Goal: Task Accomplishment & Management: Complete application form

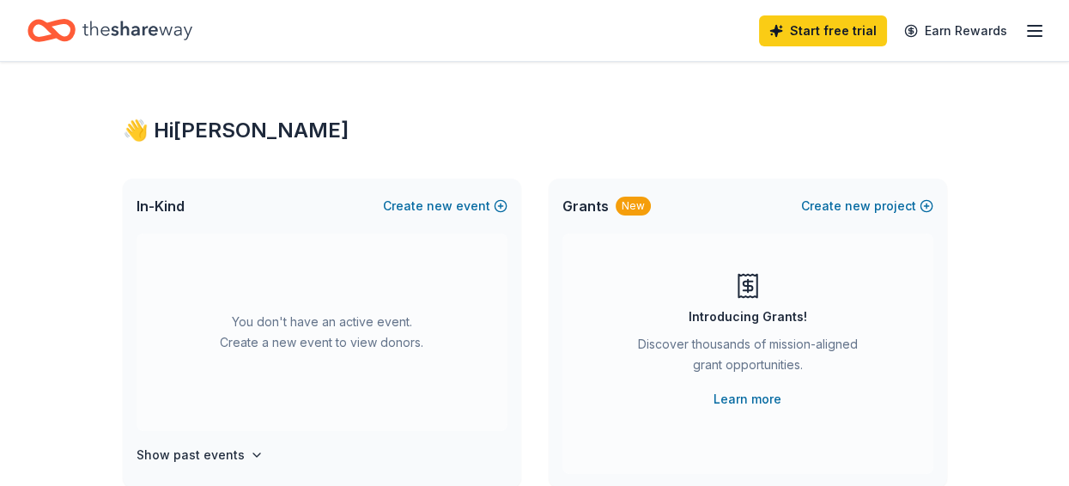
scroll to position [49, 0]
click at [779, 27] on link "Start free trial" at bounding box center [823, 30] width 128 height 31
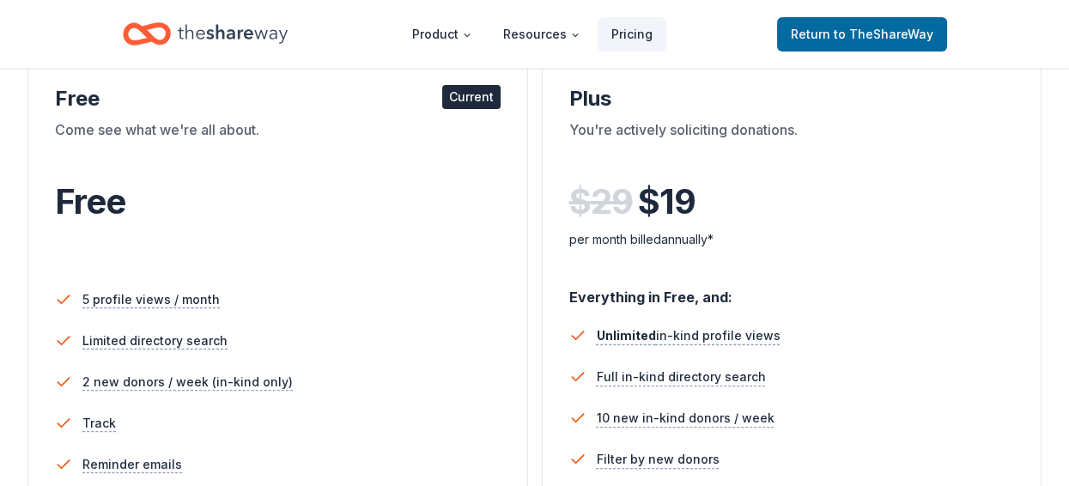
scroll to position [312, 0]
click at [453, 108] on div "Current" at bounding box center [471, 96] width 58 height 24
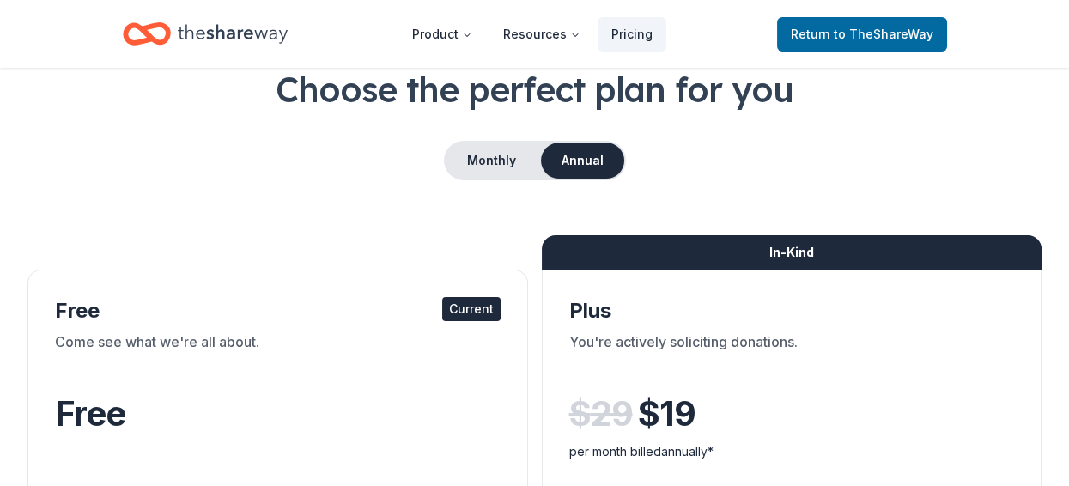
scroll to position [156, 0]
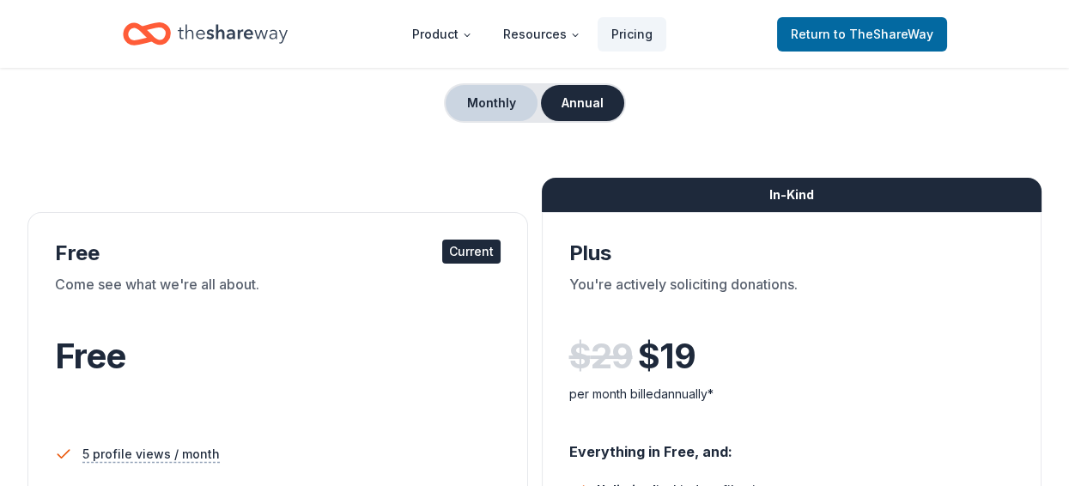
click at [463, 121] on button "Monthly" at bounding box center [492, 103] width 92 height 36
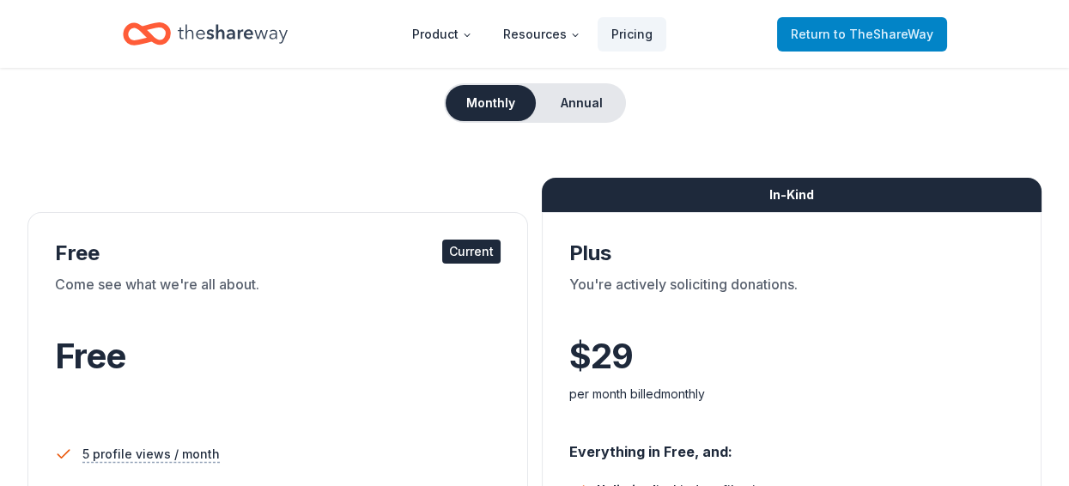
click at [858, 33] on span "to TheShareWay" at bounding box center [884, 34] width 100 height 15
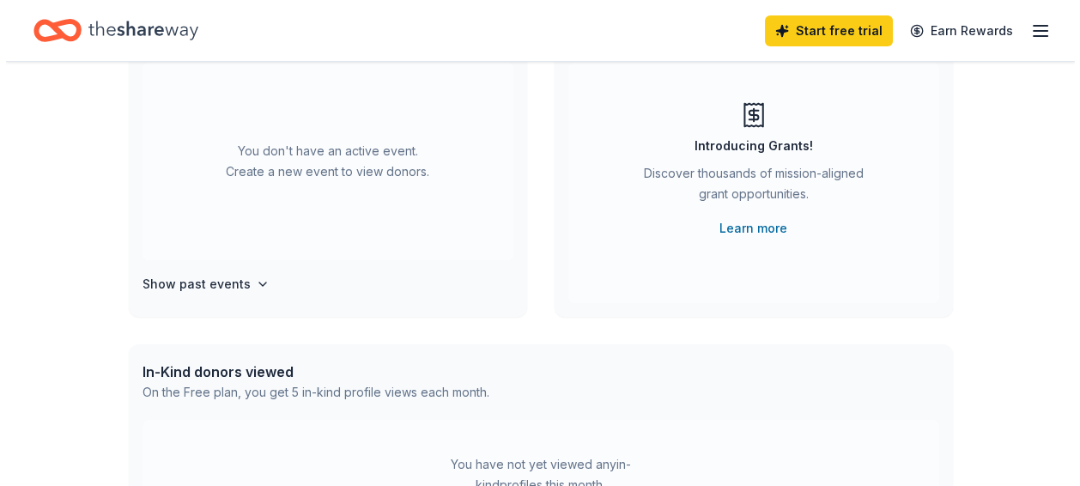
scroll to position [78, 0]
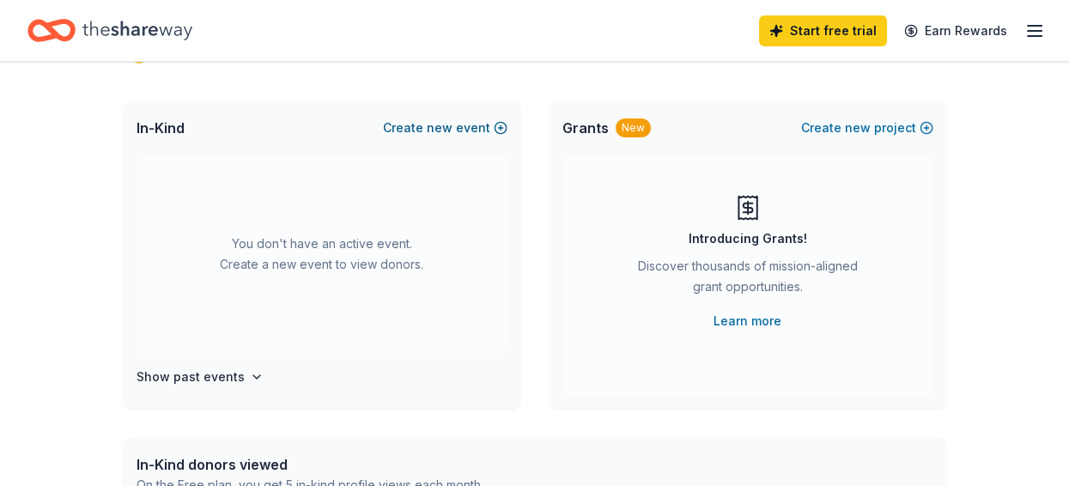
click at [495, 138] on button "Create new event" at bounding box center [445, 128] width 125 height 21
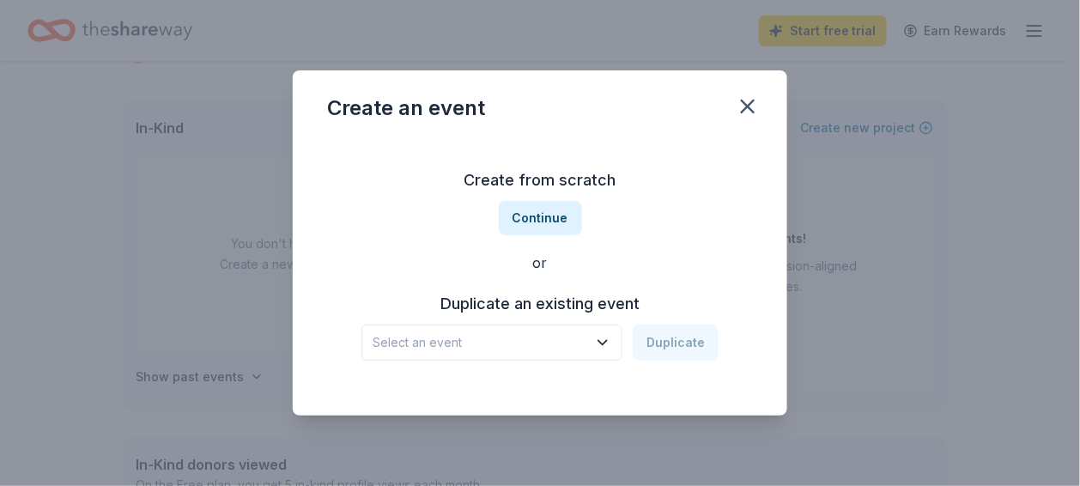
click at [599, 318] on h3 "Duplicate an existing event" at bounding box center [540, 303] width 357 height 27
click at [611, 351] on icon "button" at bounding box center [602, 342] width 17 height 17
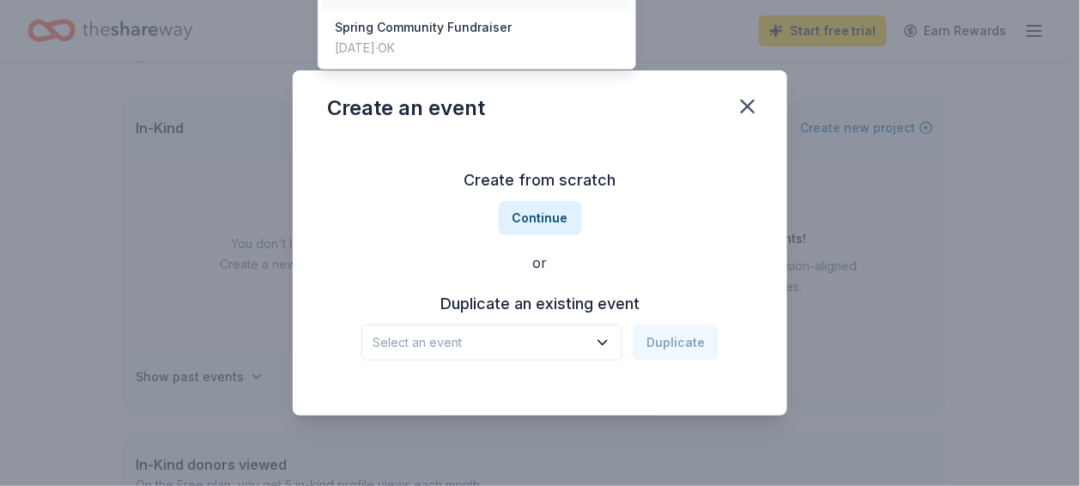
click at [376, 353] on div "Spring Community Fundraiser" at bounding box center [480, 342] width 215 height 21
click at [610, 351] on icon "button" at bounding box center [602, 342] width 17 height 17
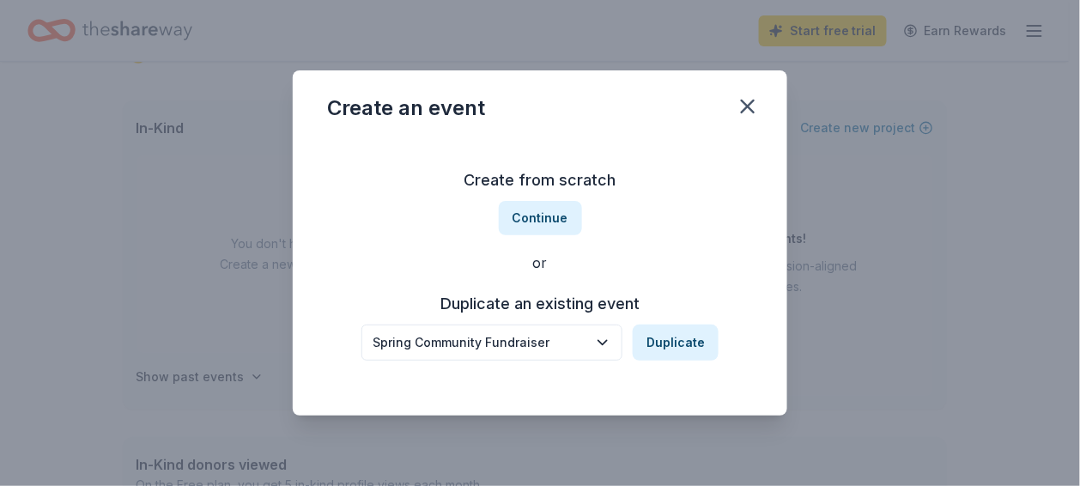
click at [709, 259] on div "Create from scratch Continue or Duplicate an existing event Spring Community Fu…" at bounding box center [540, 263] width 426 height 249
click at [603, 351] on icon "button" at bounding box center [602, 342] width 17 height 17
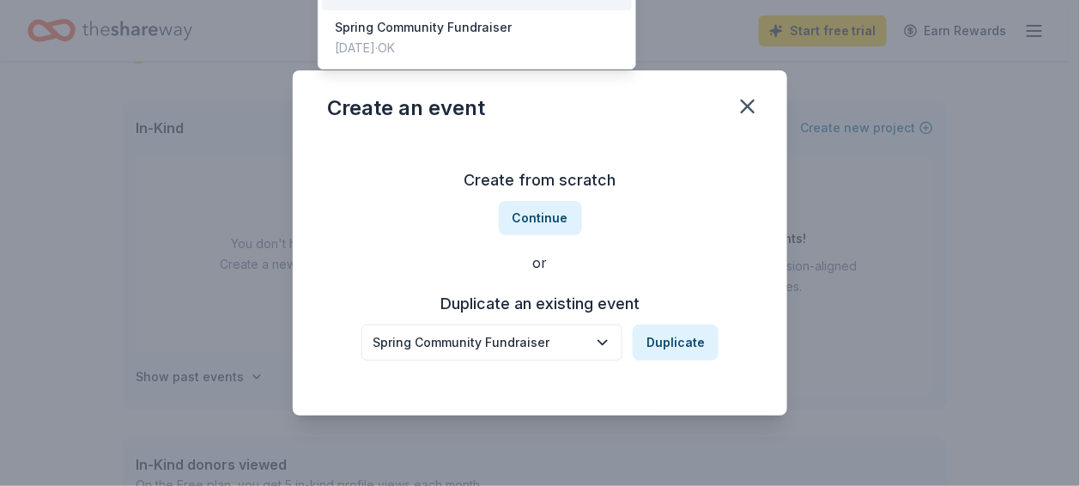
click at [708, 271] on div "Create from scratch Continue or Duplicate an existing event Spring Community Fu…" at bounding box center [540, 263] width 426 height 249
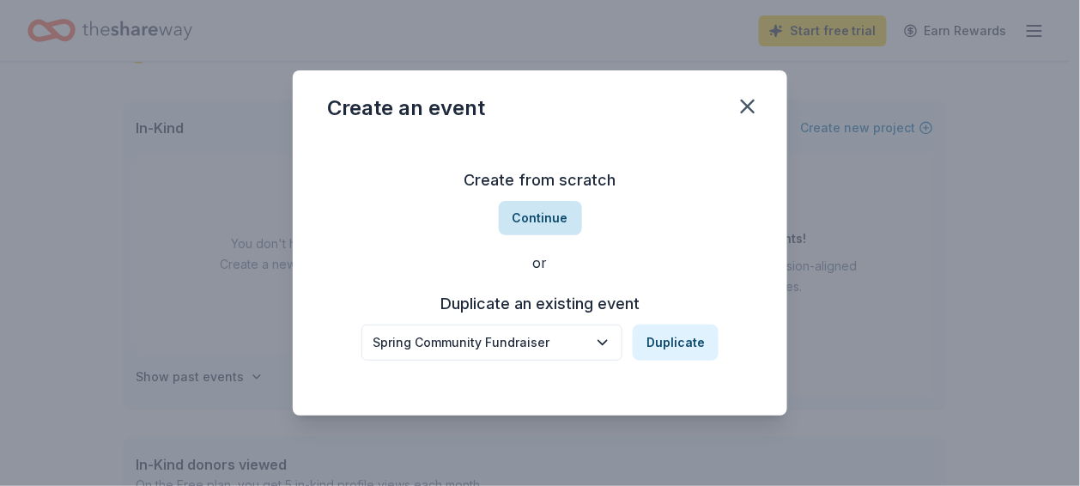
click at [543, 228] on button "Continue" at bounding box center [540, 218] width 83 height 34
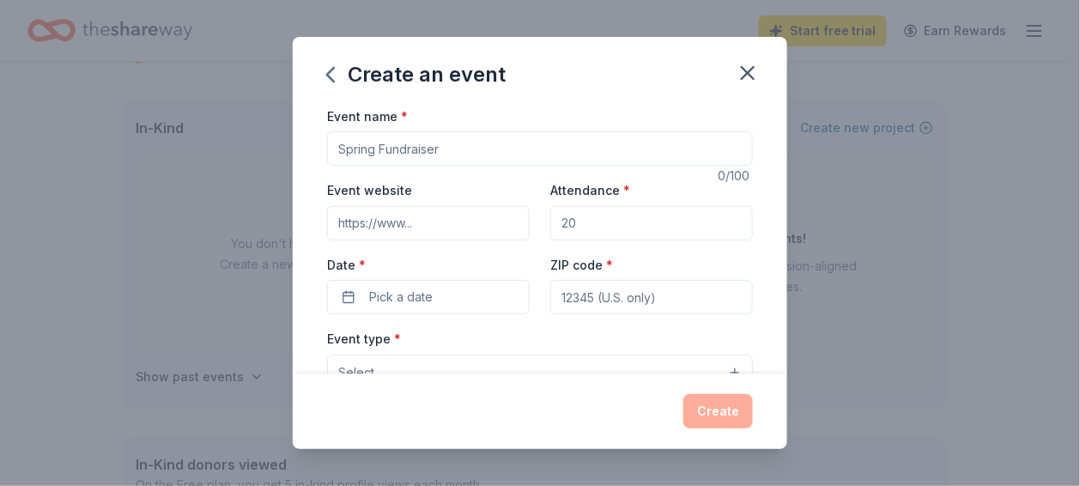
drag, startPoint x: 550, startPoint y: 177, endPoint x: 259, endPoint y: 179, distance: 291.2
click at [293, 179] on div "Event name * 0 /100 Event website Attendance * Date * Pick a date ZIP code * Ev…" at bounding box center [540, 240] width 495 height 269
type input "Irving Middle School Fall Fundraiser"
click at [435, 240] on input "Event website" at bounding box center [428, 223] width 203 height 34
click at [437, 240] on input "Event website" at bounding box center [428, 223] width 203 height 34
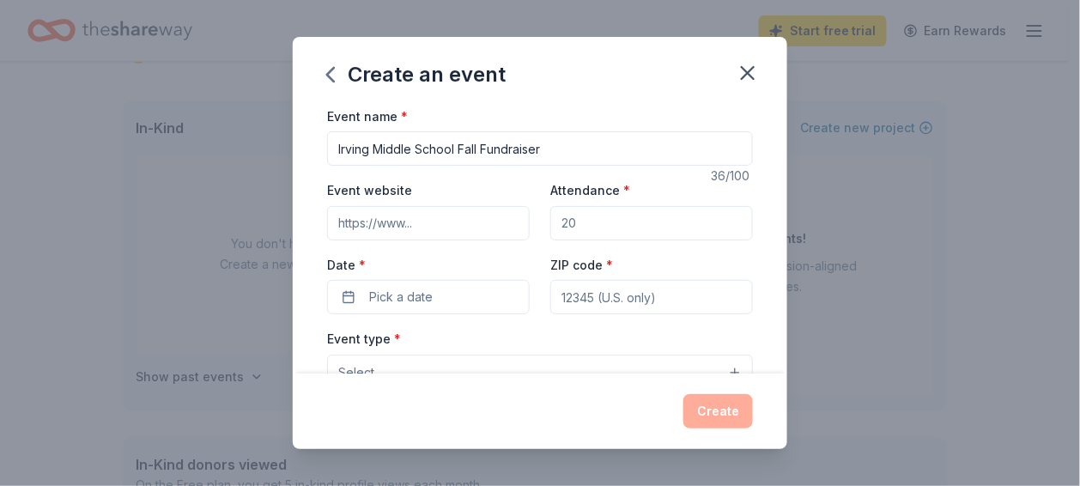
paste input "[URL][DOMAIN_NAME]"
type input "[URL][DOMAIN_NAME]"
drag, startPoint x: 669, startPoint y: 263, endPoint x: 490, endPoint y: 278, distance: 180.2
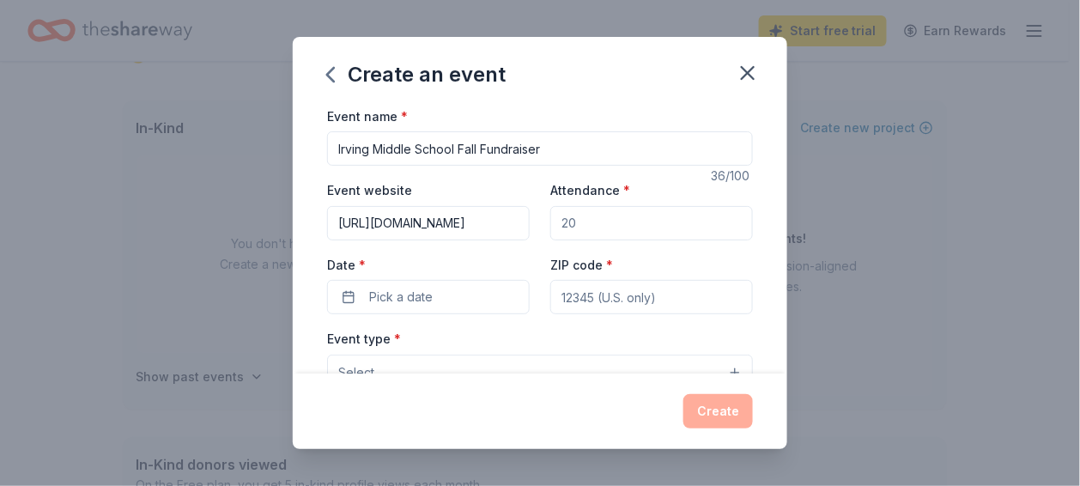
click at [495, 275] on div "Event website [URL][DOMAIN_NAME] Attendance * Date * Pick a date ZIP code *" at bounding box center [540, 247] width 426 height 135
click at [616, 240] on input "Attendance *" at bounding box center [652, 223] width 203 height 34
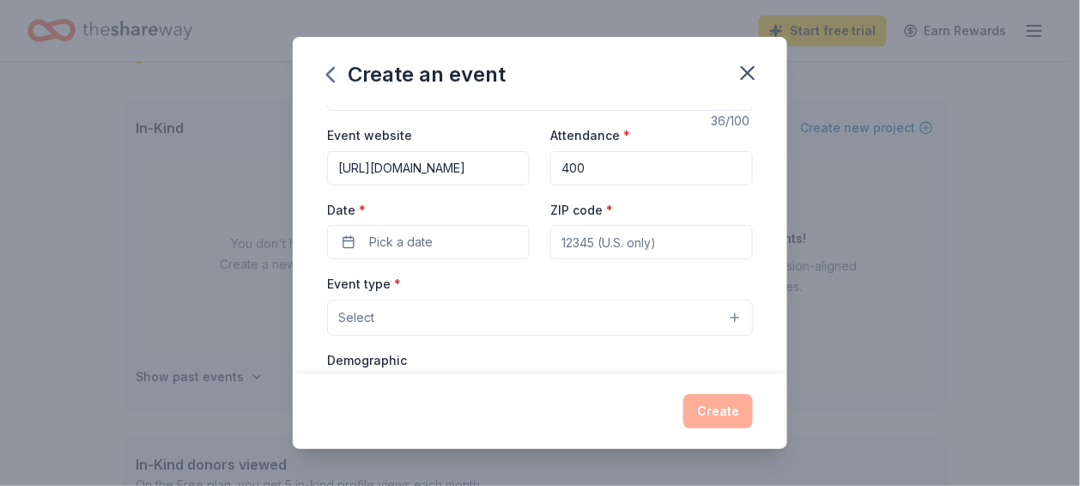
scroll to position [78, 0]
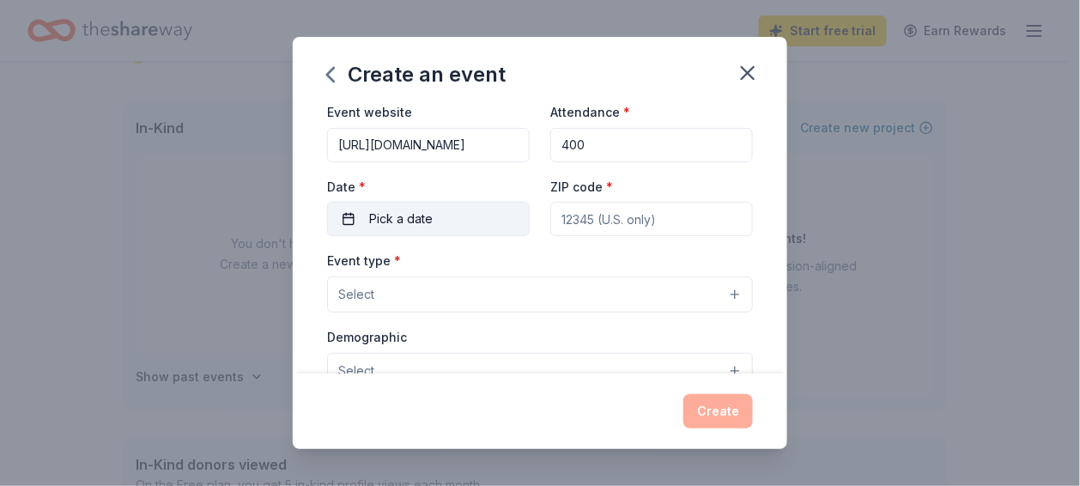
type input "400"
click at [416, 236] on button "Pick a date" at bounding box center [428, 219] width 203 height 34
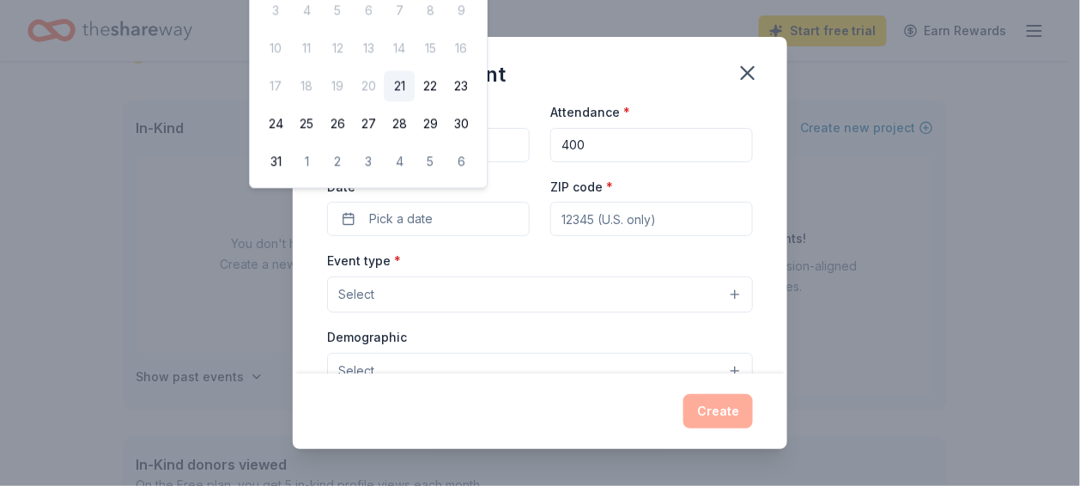
drag, startPoint x: 526, startPoint y: 8, endPoint x: 542, endPoint y: 86, distance: 79.7
click at [487, 86] on div "[DATE] Su Mo Tu We Th Fr Sa 27 28 29 30 31 1 2 3 4 5 6 7 8 9 10 11 12 13 14 15 …" at bounding box center [368, 35] width 237 height 303
click at [551, 162] on input "400" at bounding box center [652, 145] width 203 height 34
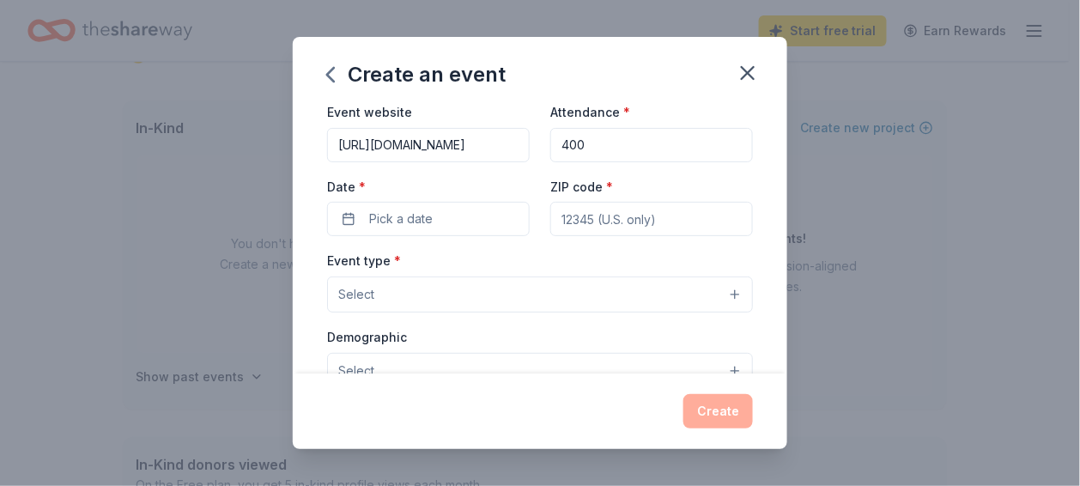
click at [569, 236] on input "ZIP code *" at bounding box center [652, 219] width 203 height 34
type input "73071"
click at [327, 236] on button "Pick a date" at bounding box center [428, 219] width 203 height 34
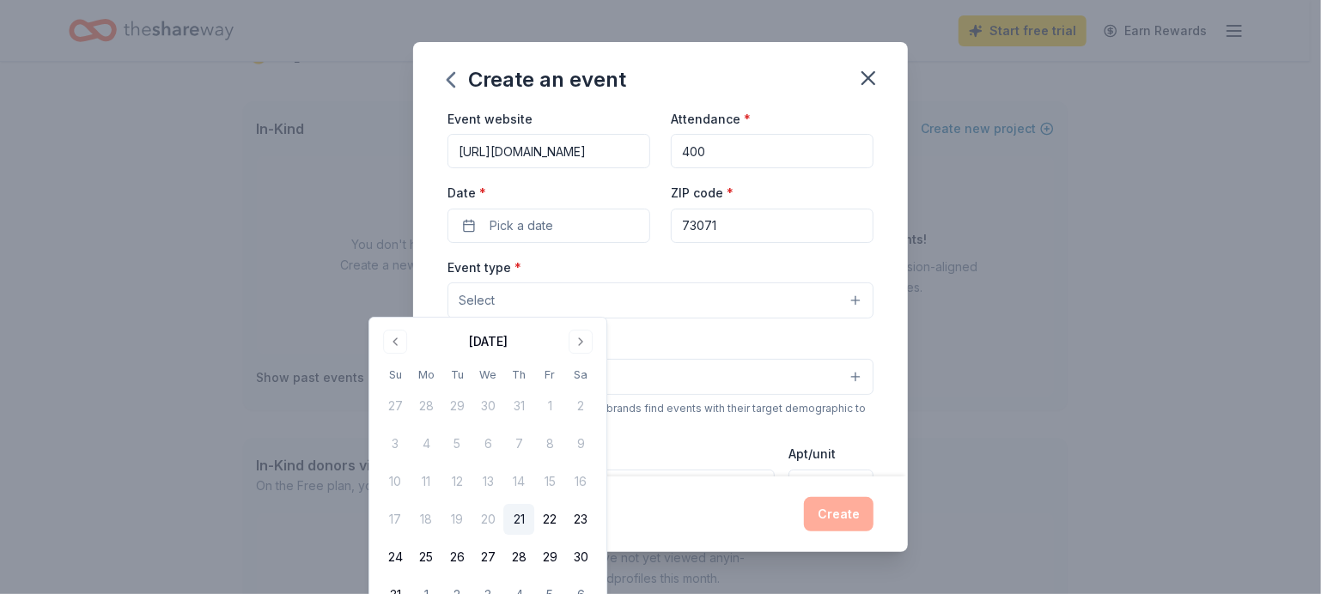
scroll to position [77, 0]
drag, startPoint x: 1003, startPoint y: 8, endPoint x: 638, endPoint y: 346, distance: 497.7
click at [593, 346] on button "Go to next month" at bounding box center [581, 342] width 24 height 24
click at [593, 344] on button "Go to next month" at bounding box center [581, 342] width 24 height 24
click at [565, 422] on button "3" at bounding box center [549, 406] width 31 height 31
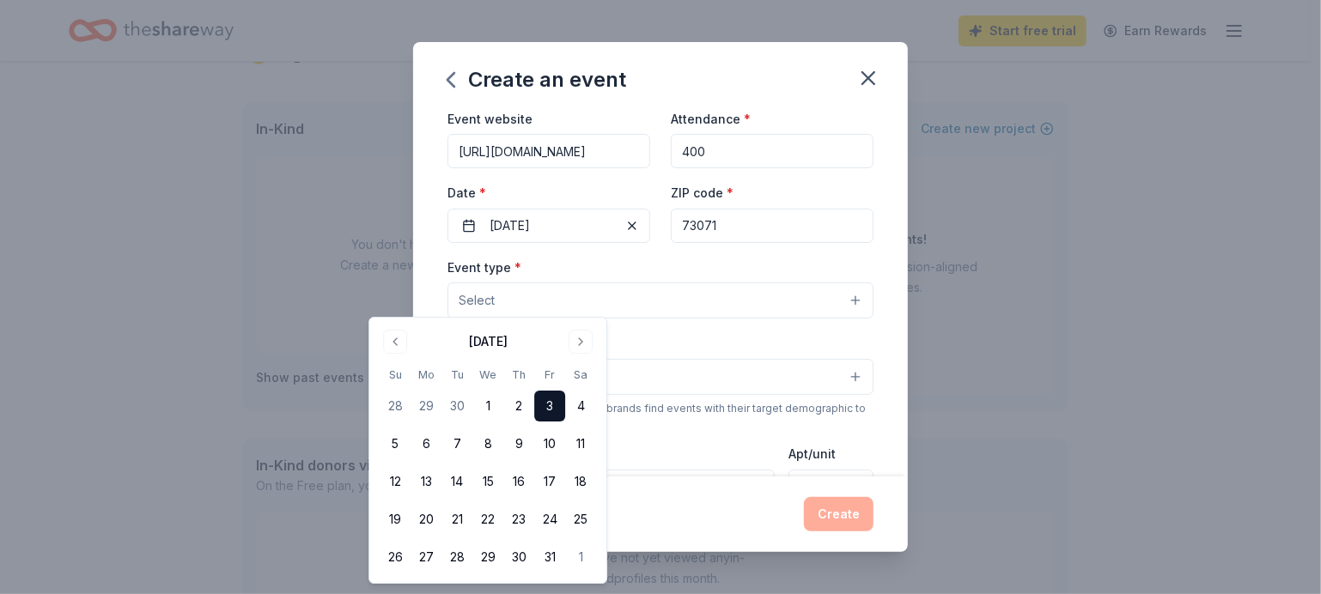
click at [1068, 155] on div "Create an event Event name * Irving Middle School Fall Fundraiser 36 /100 Event…" at bounding box center [660, 297] width 1321 height 594
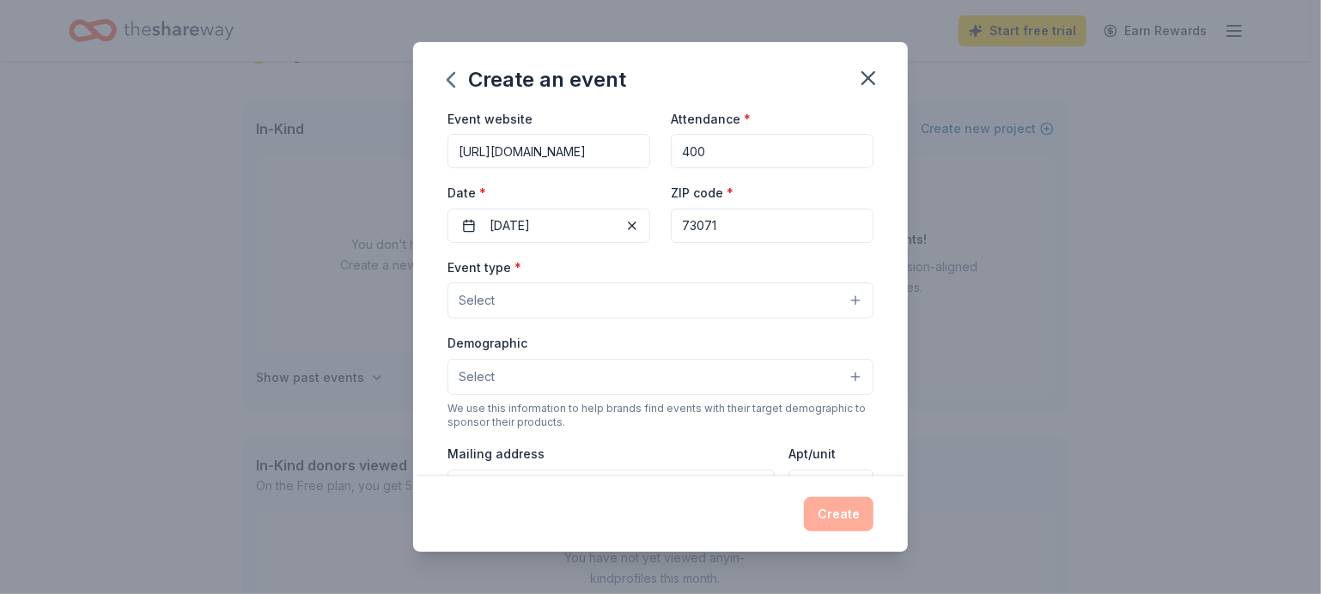
click at [873, 319] on button "Select" at bounding box center [660, 301] width 426 height 36
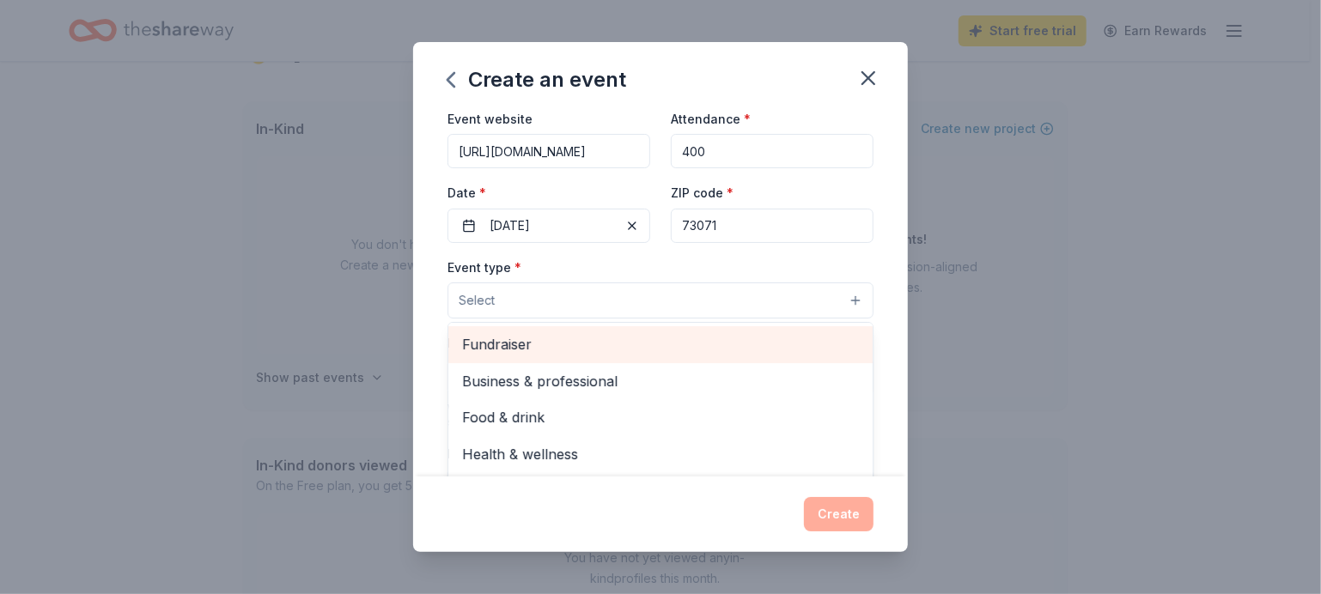
click at [735, 356] on span "Fundraiser" at bounding box center [660, 344] width 397 height 22
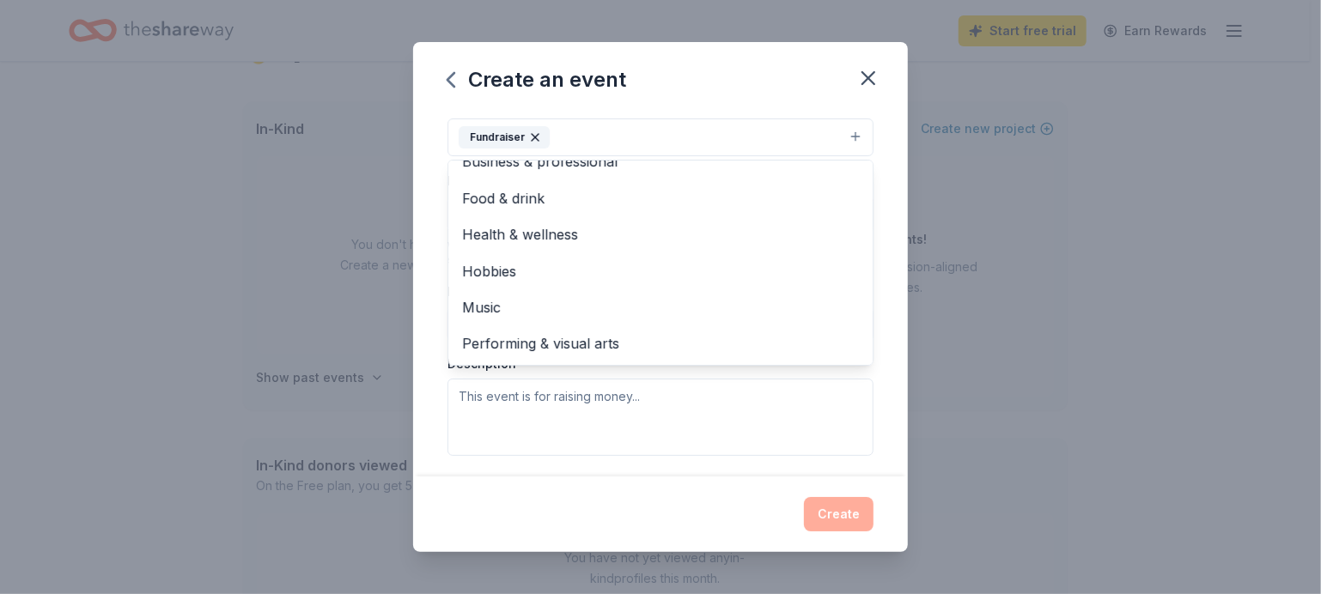
scroll to position [182, 0]
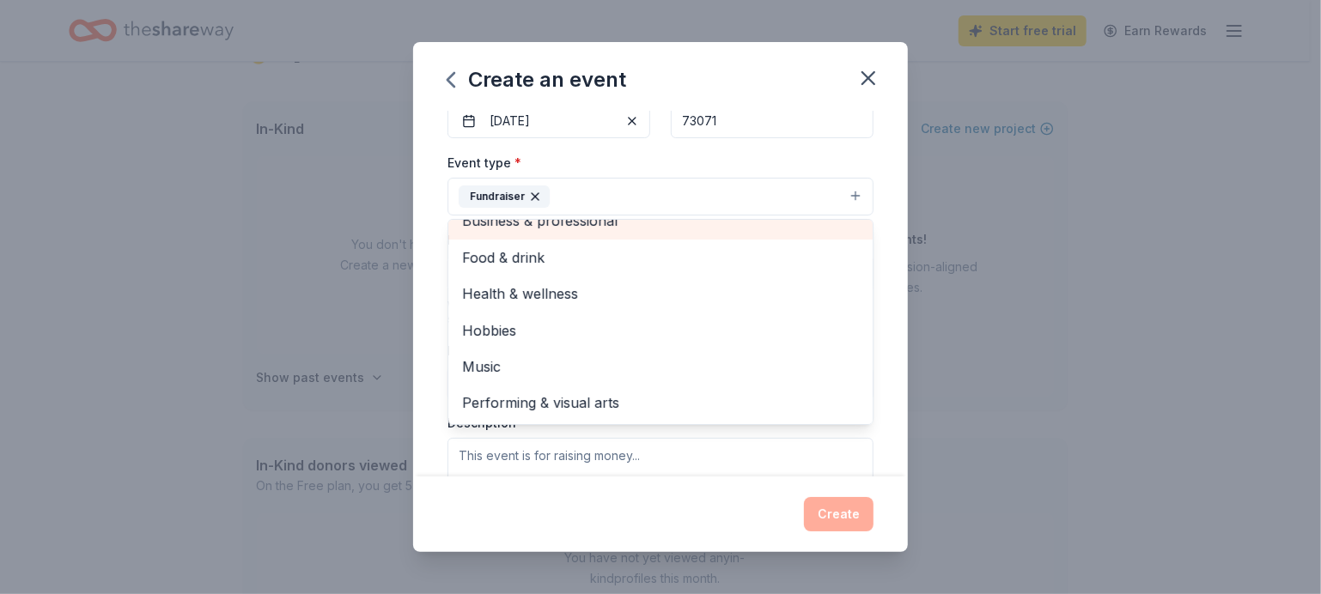
click at [712, 232] on span "Business & professional" at bounding box center [660, 221] width 397 height 22
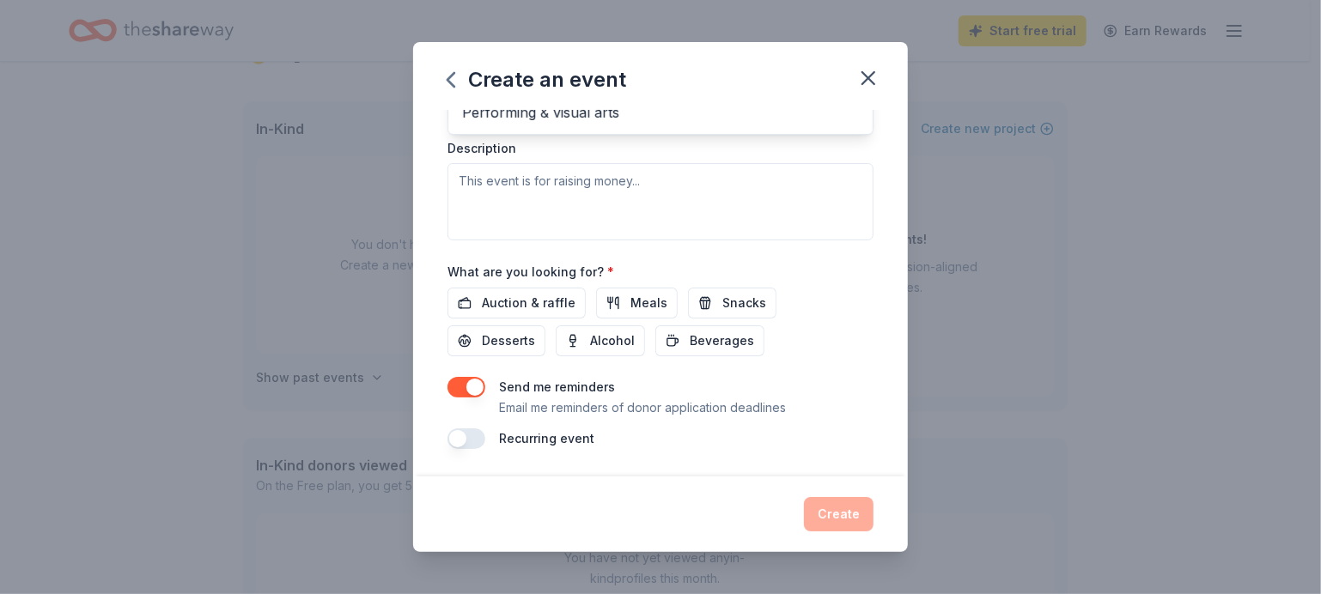
scroll to position [563, 0]
click at [694, 220] on div "Event type * Fundraiser Business & professional Food & drink Health & wellness …" at bounding box center [660, 58] width 426 height 363
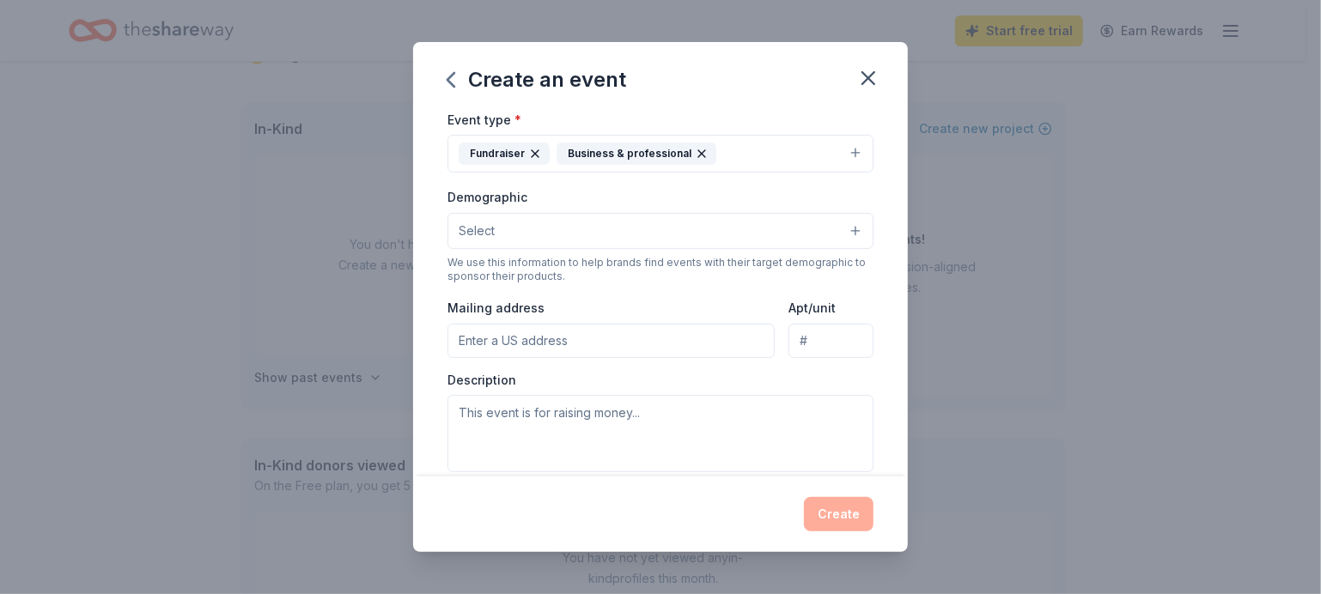
scroll to position [265, 0]
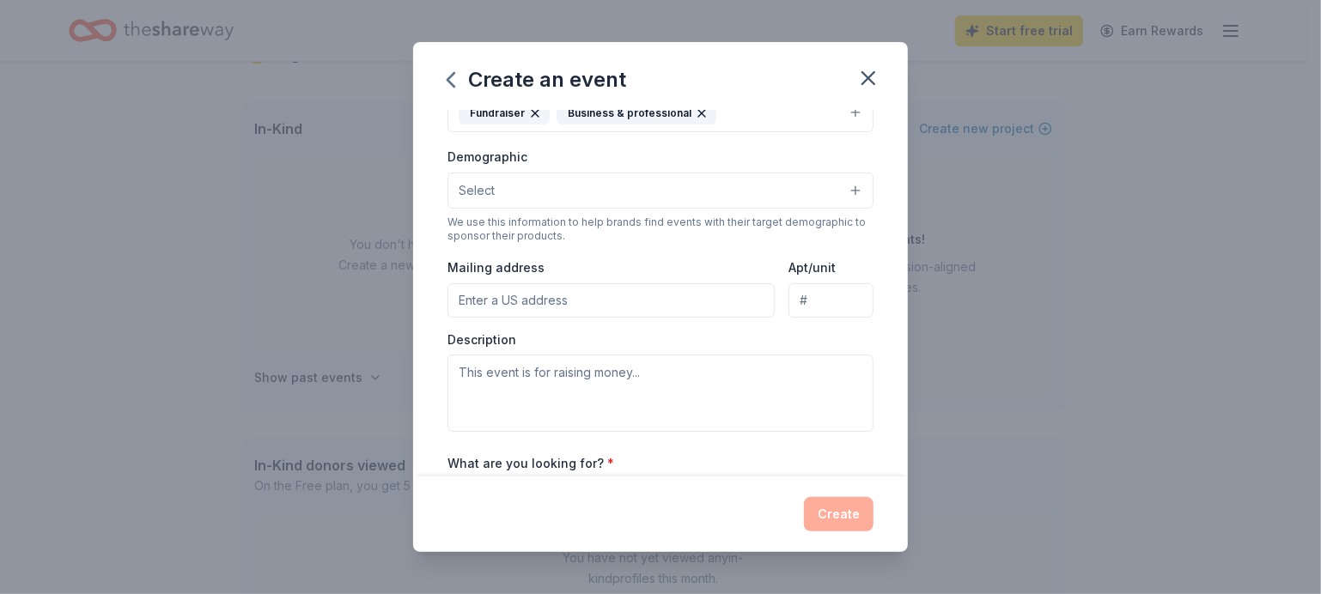
click at [873, 209] on button "Select" at bounding box center [660, 191] width 426 height 36
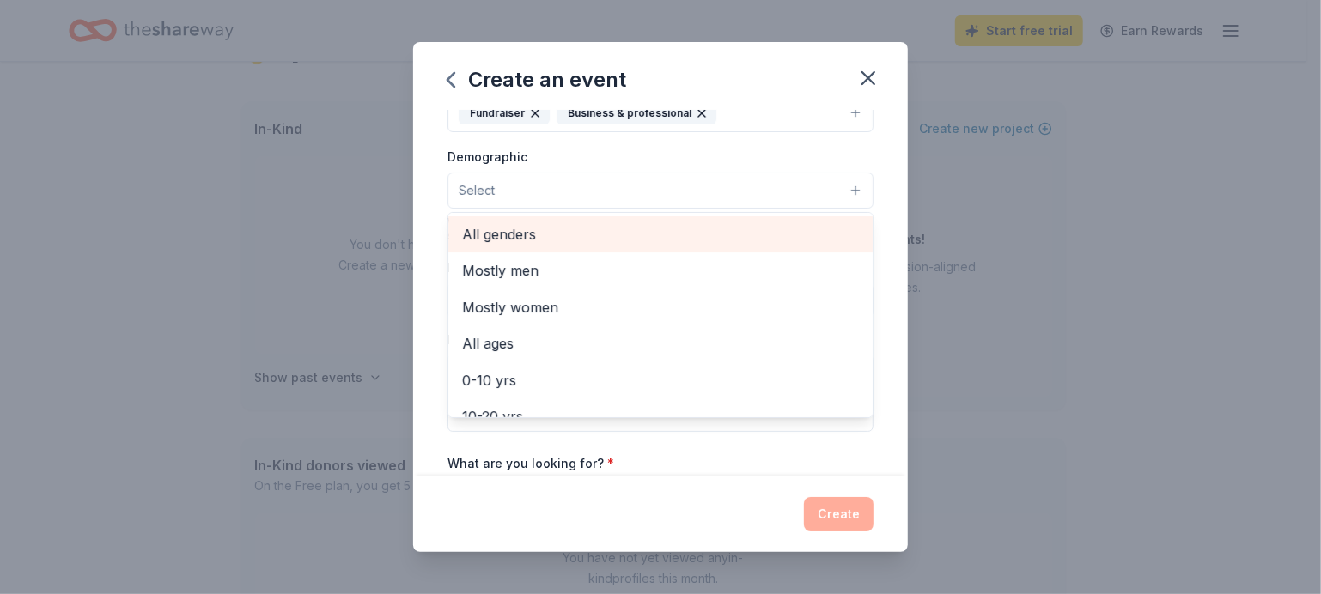
click at [834, 246] on span "All genders" at bounding box center [660, 234] width 397 height 22
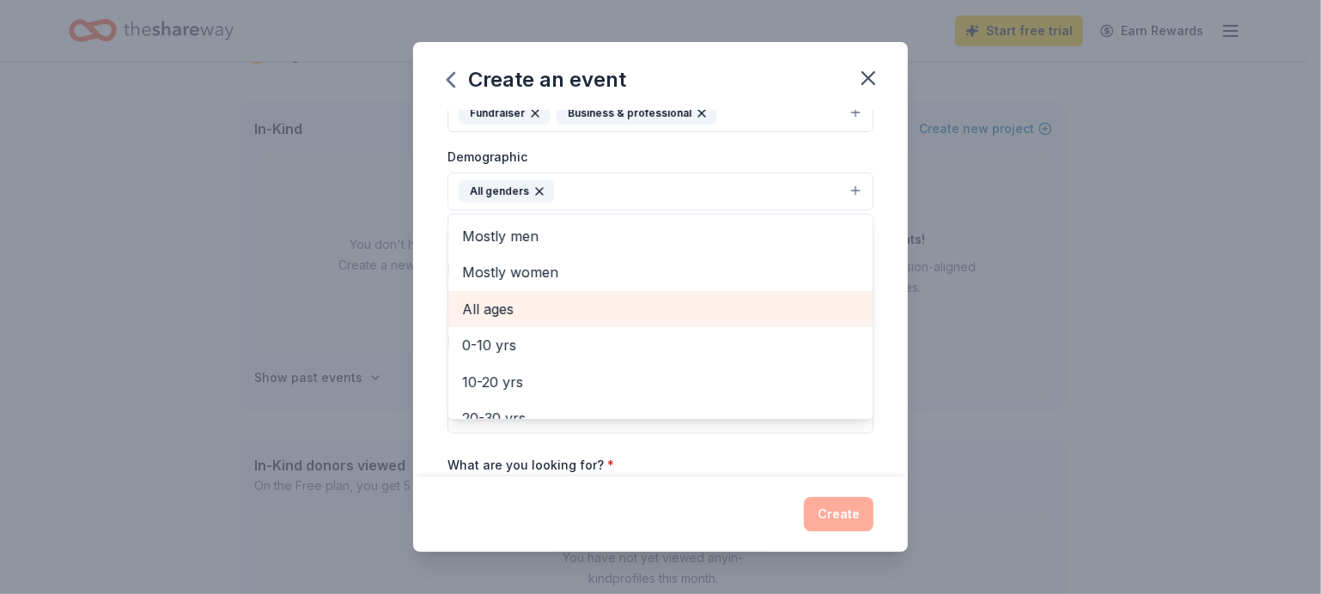
click at [817, 320] on span "All ages" at bounding box center [660, 309] width 397 height 22
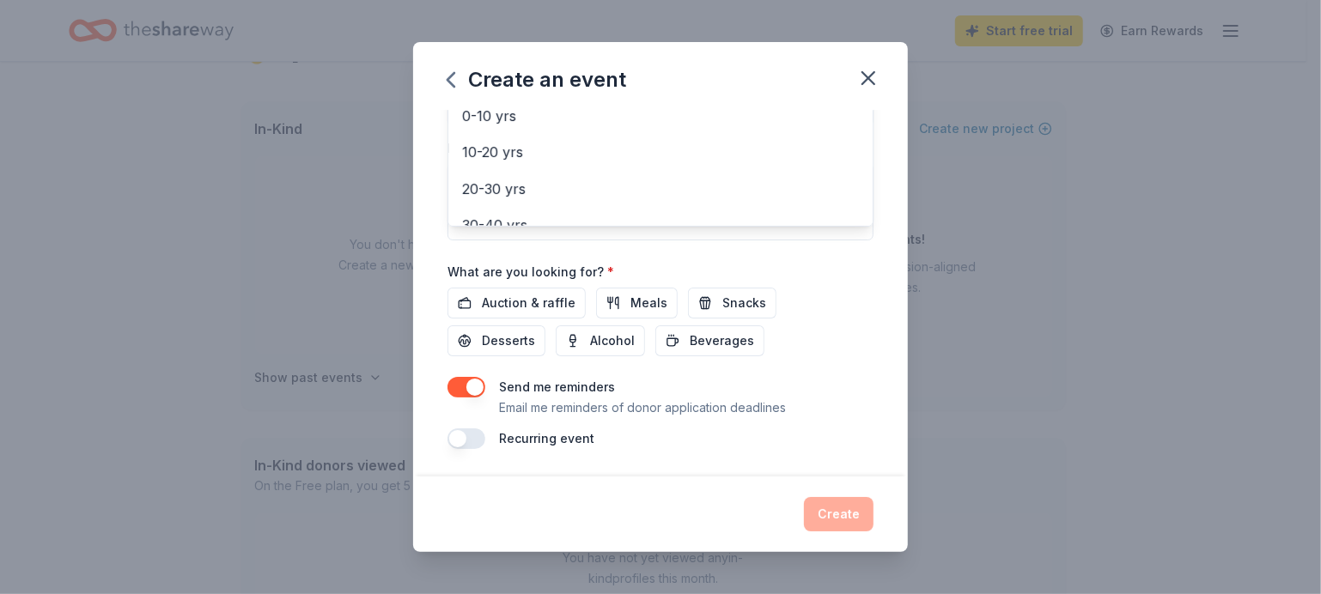
scroll to position [654, 0]
click at [496, 280] on div "Event name * [GEOGRAPHIC_DATA] Fall Fundraiser 36 /100 Event website [URL][DOMA…" at bounding box center [660, 50] width 426 height 797
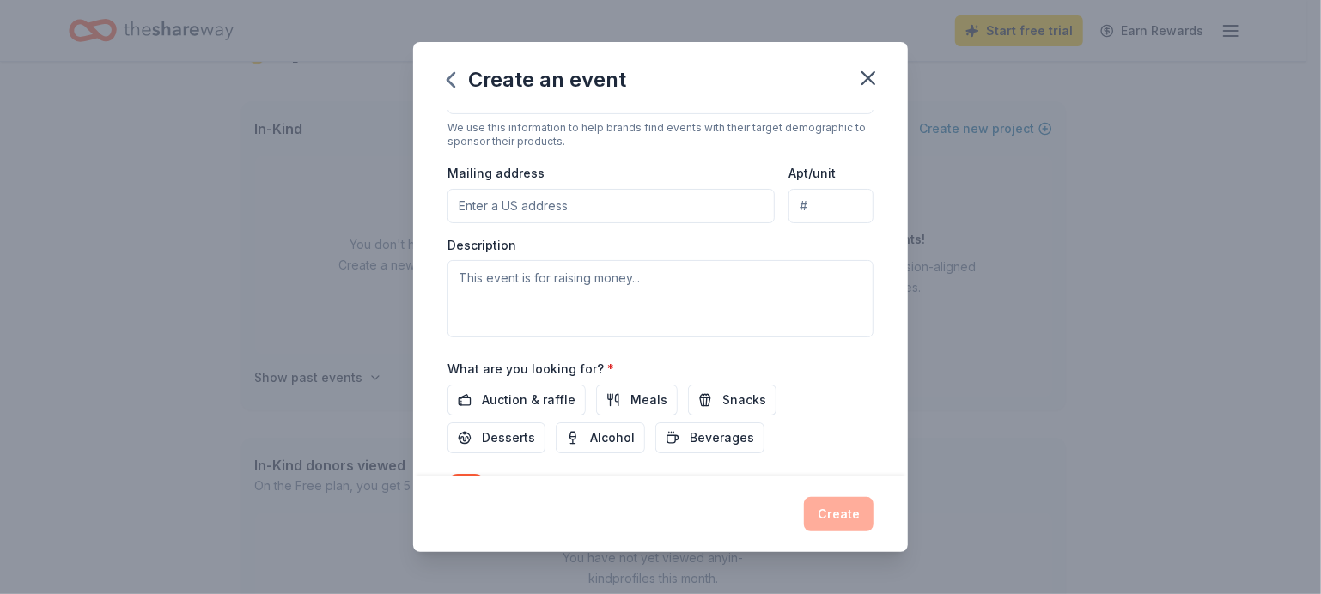
scroll to position [457, 0]
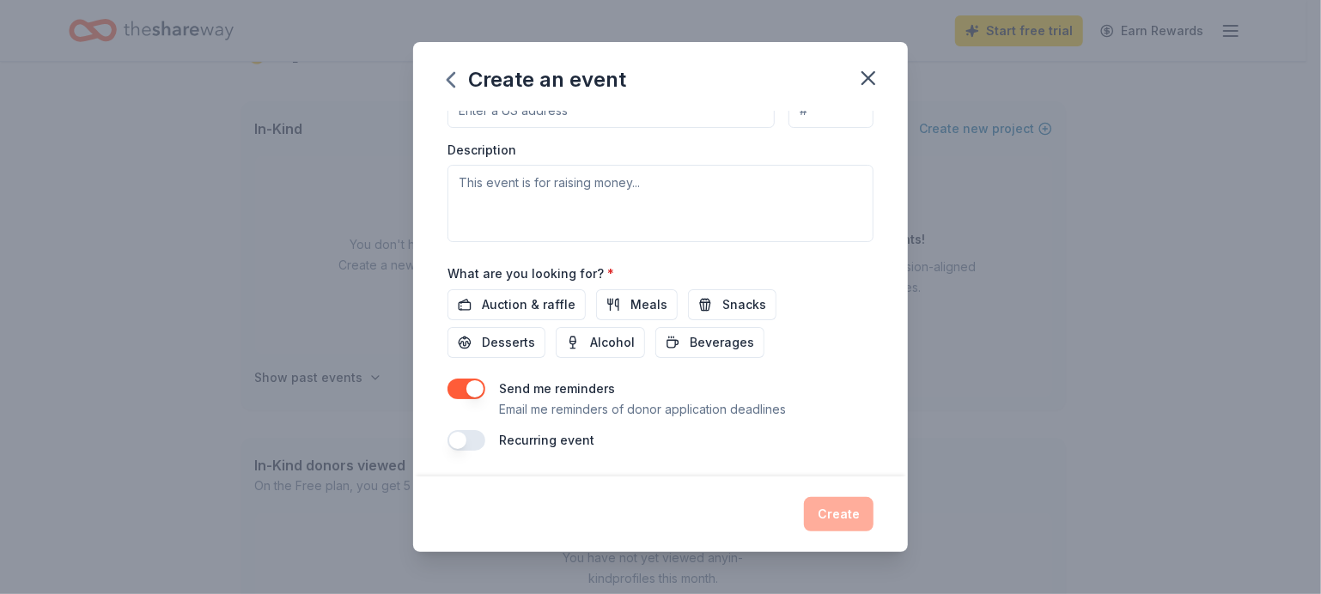
click at [624, 128] on input "Mailing address" at bounding box center [610, 111] width 327 height 34
type input "[STREET_ADDRESS]"
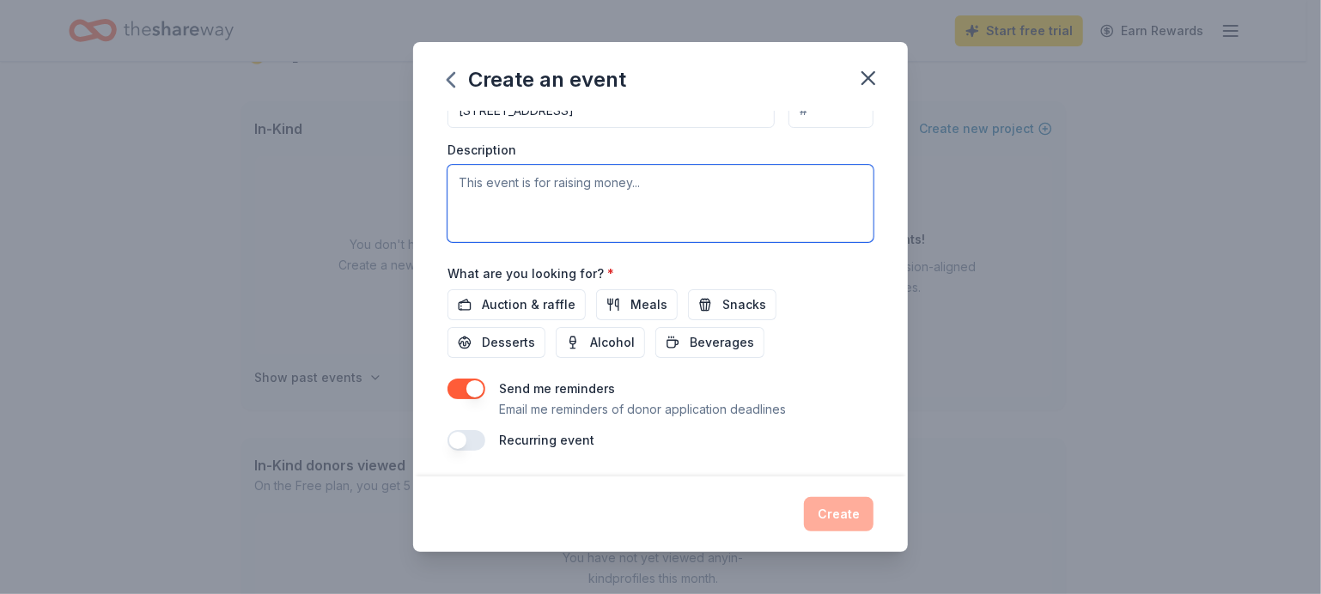
click at [596, 242] on textarea at bounding box center [660, 203] width 426 height 77
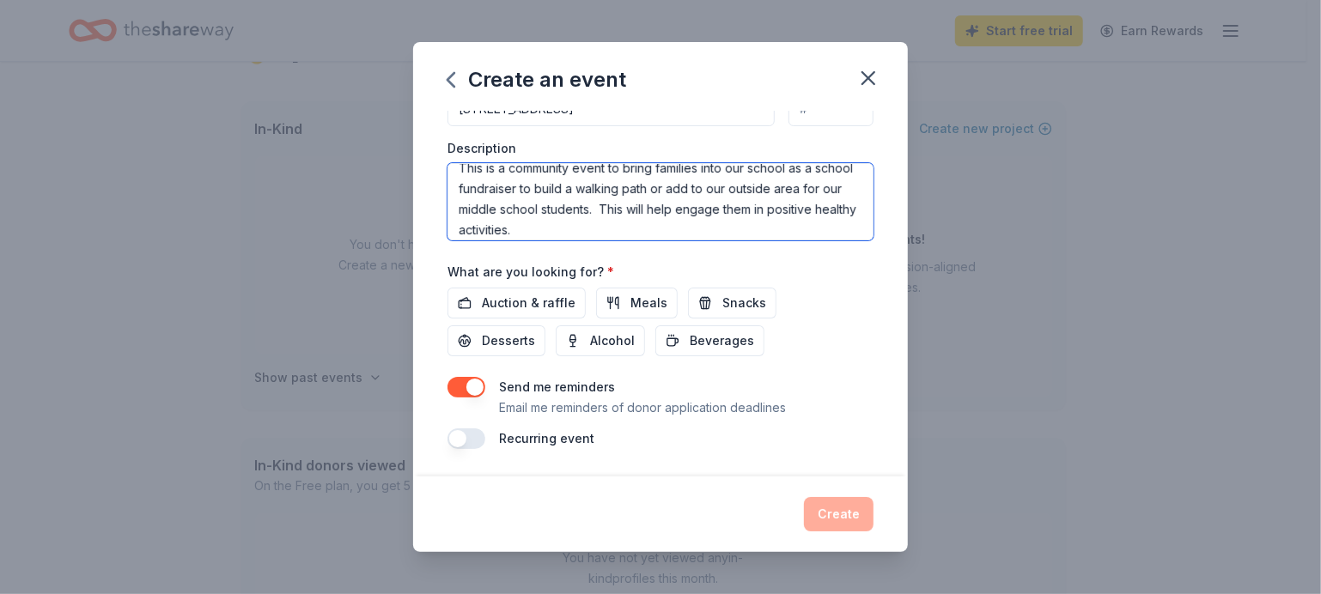
scroll to position [648, 0]
type textarea "This is a community event to bring families into our school as a school fundrai…"
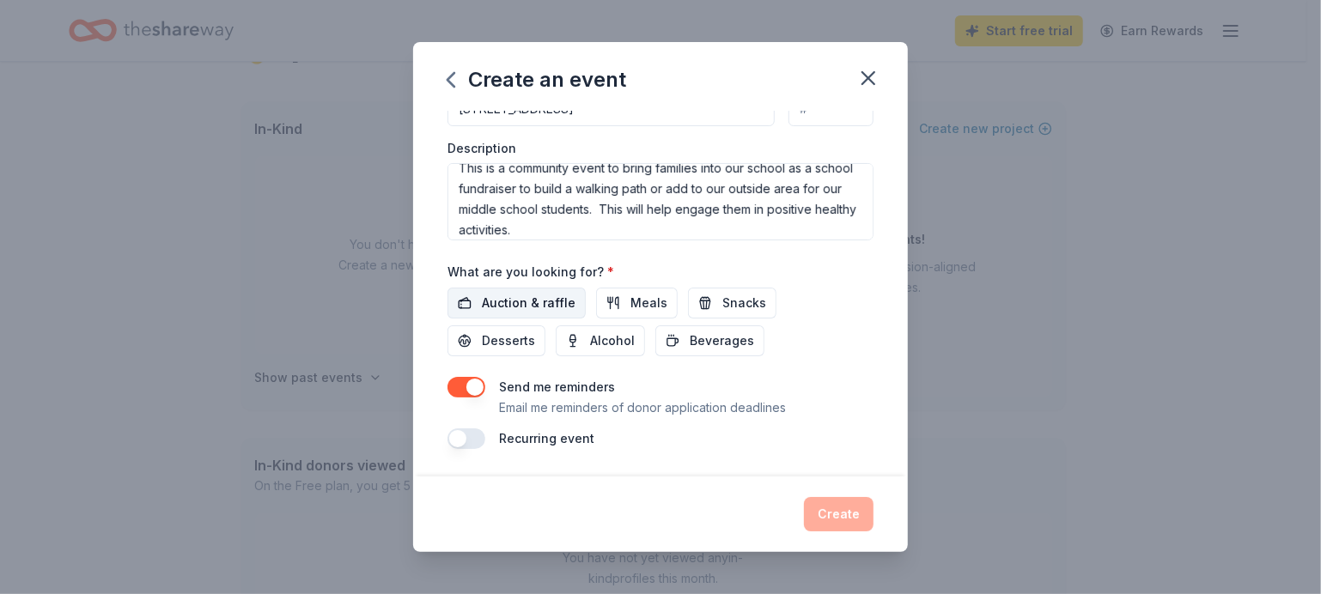
click at [532, 293] on span "Auction & raffle" at bounding box center [529, 303] width 94 height 21
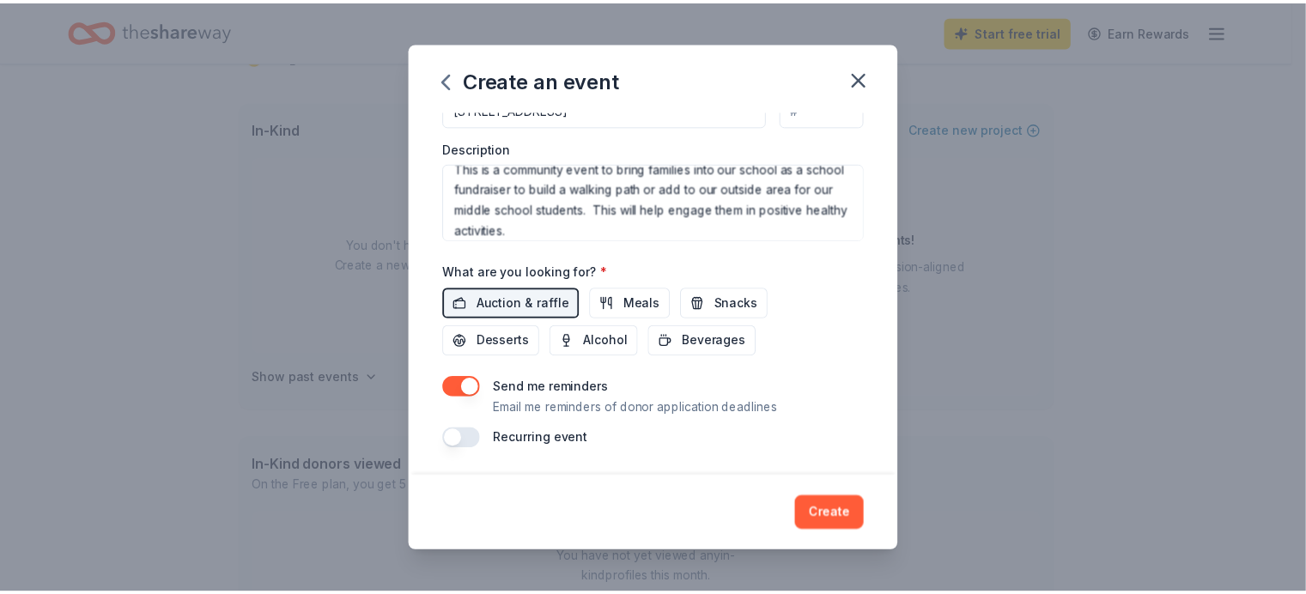
scroll to position [699, 0]
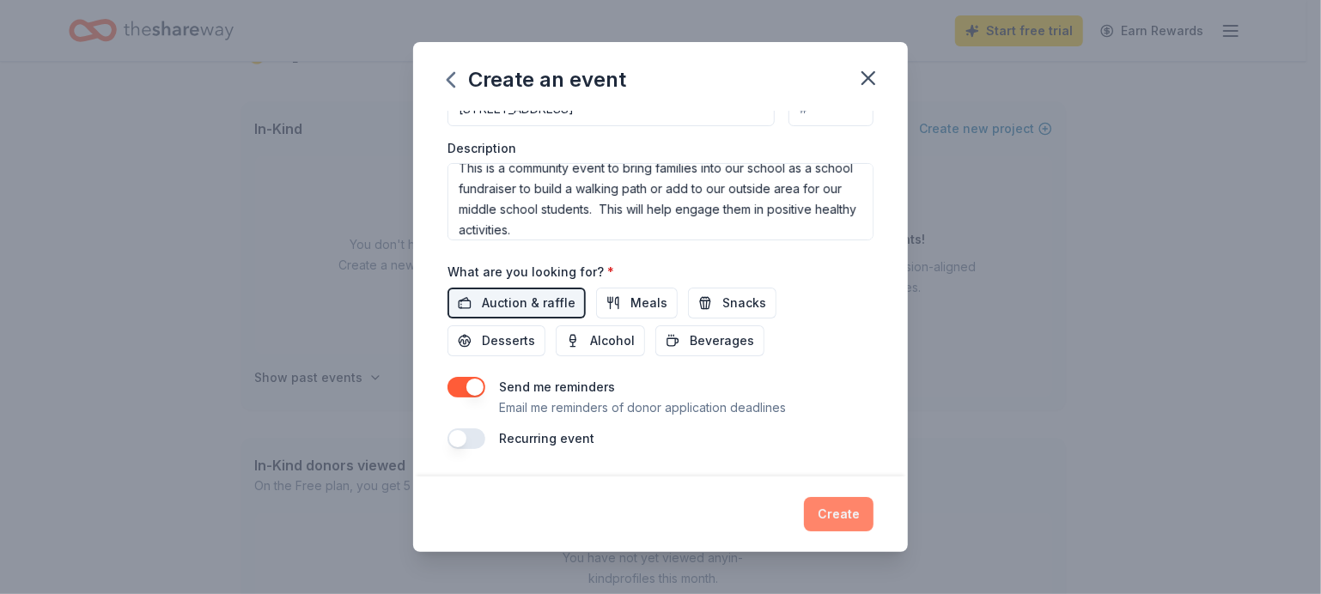
click at [873, 485] on button "Create" at bounding box center [839, 514] width 70 height 34
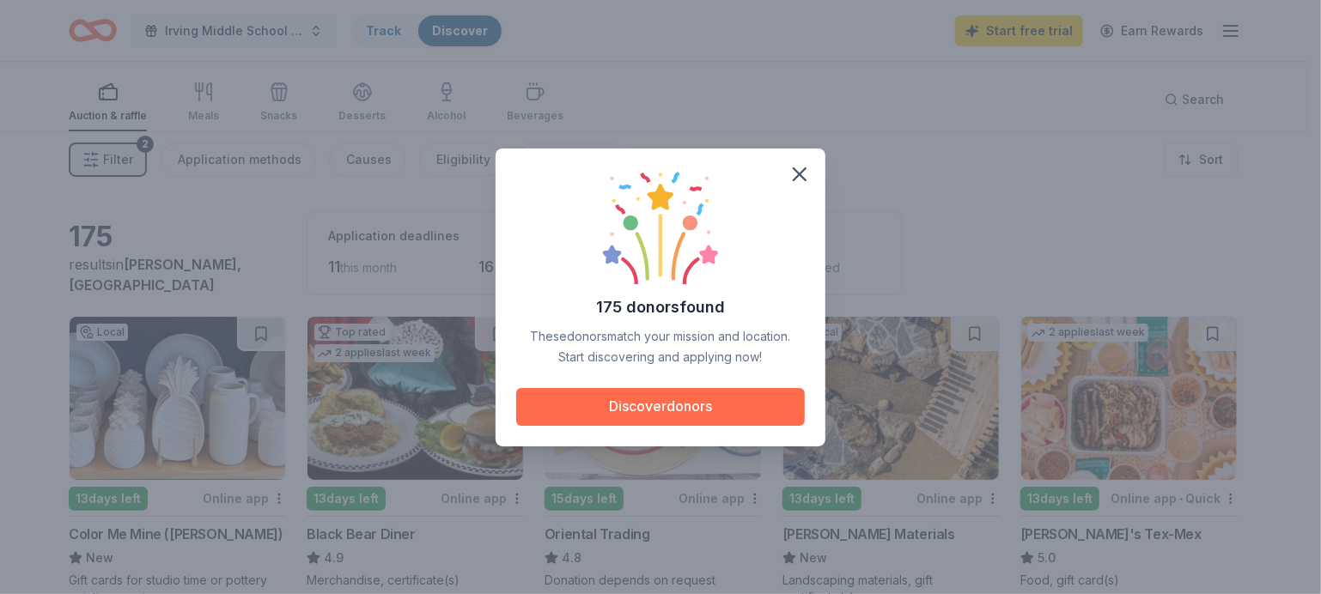
click at [681, 420] on button "Discover donors" at bounding box center [660, 407] width 289 height 38
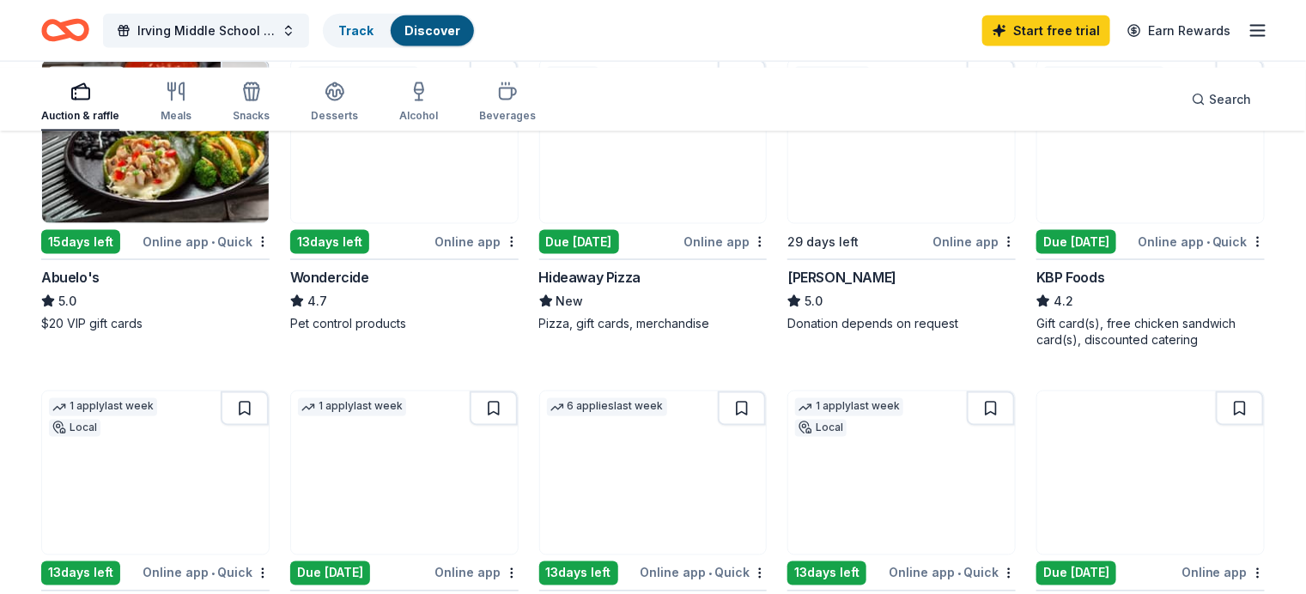
scroll to position [1050, 0]
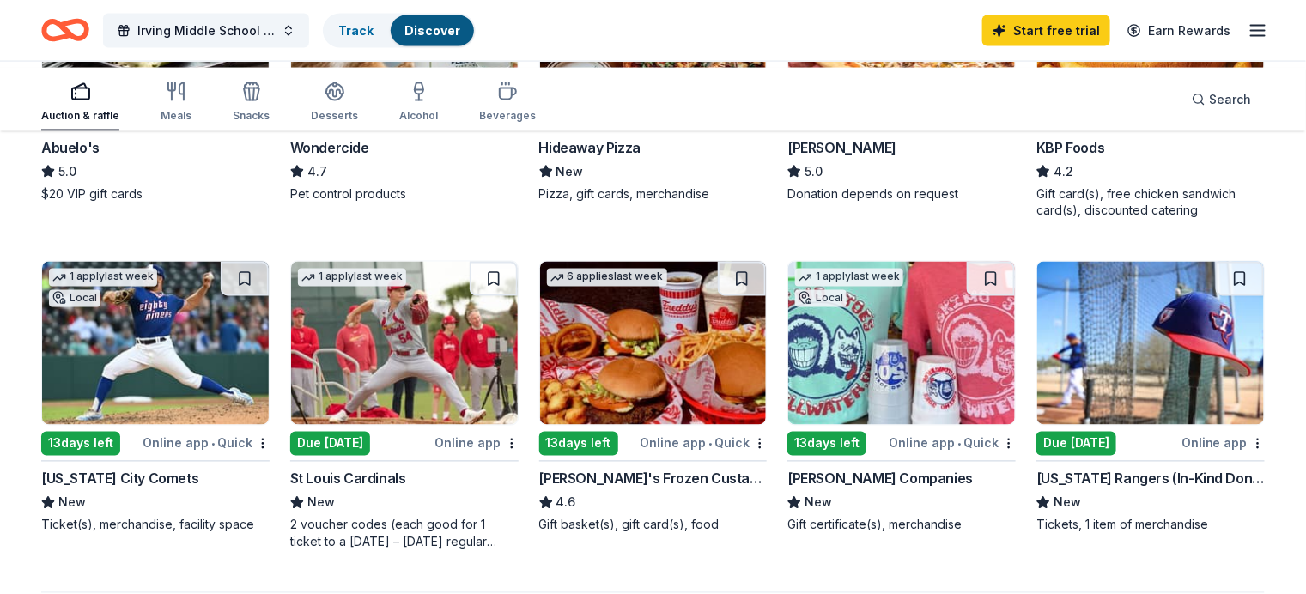
click at [615, 125] on div "Due [DATE]" at bounding box center [579, 112] width 80 height 24
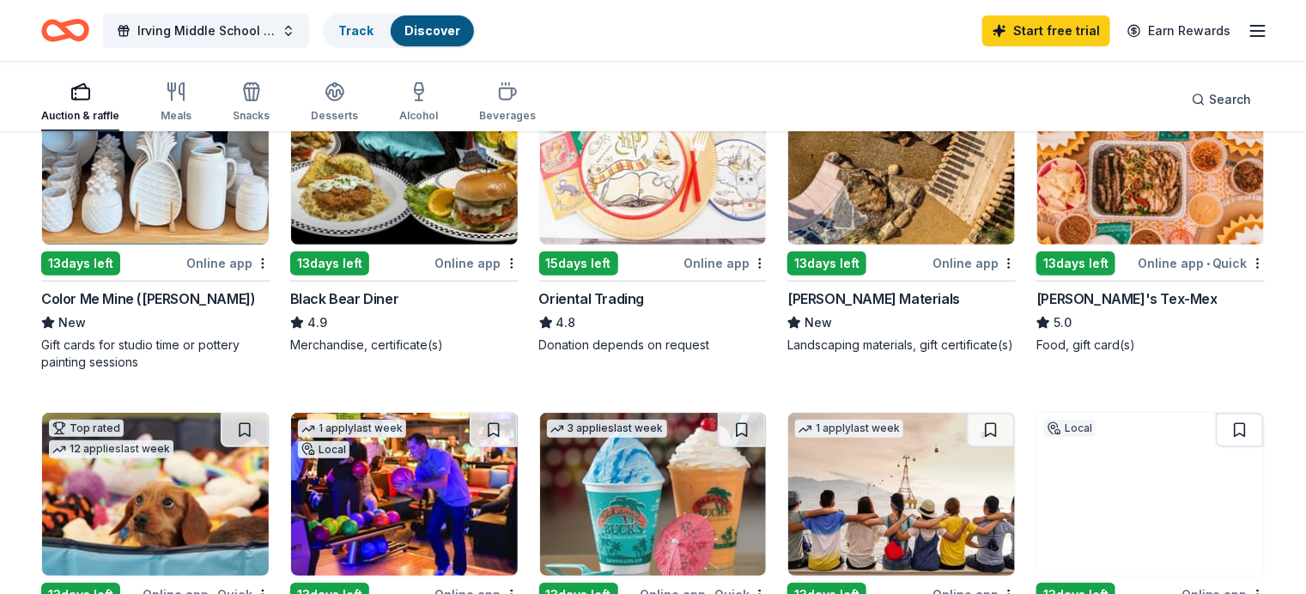
scroll to position [191, 0]
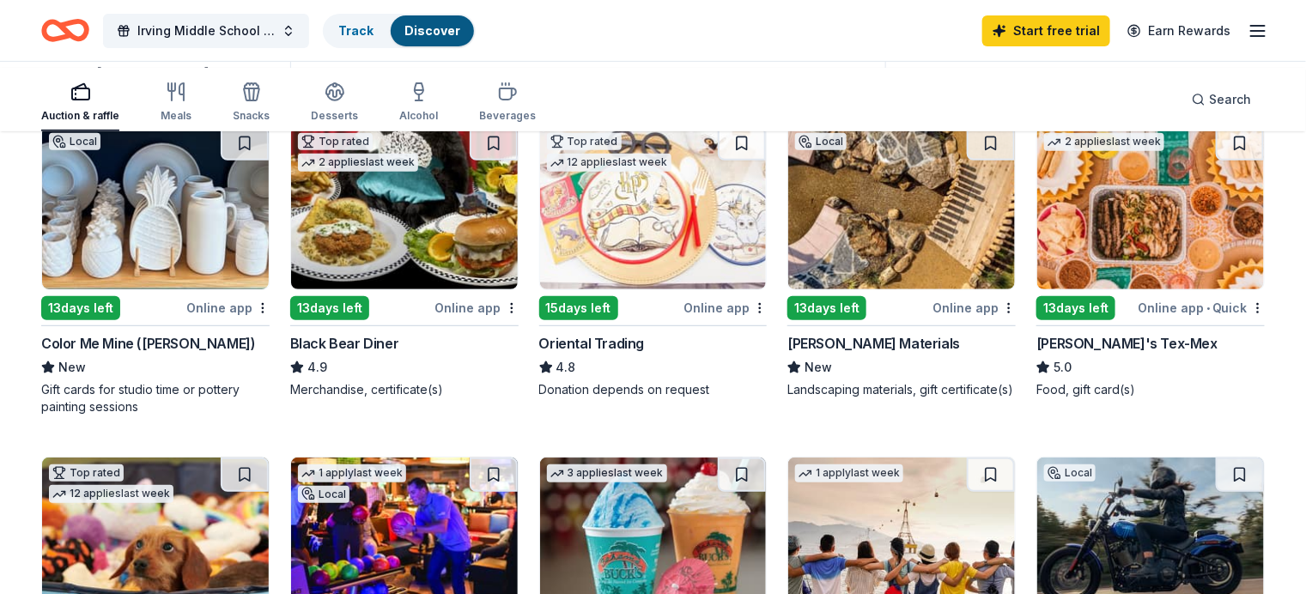
click at [1068, 289] on img at bounding box center [1151, 207] width 227 height 163
click at [210, 276] on img at bounding box center [155, 207] width 227 height 163
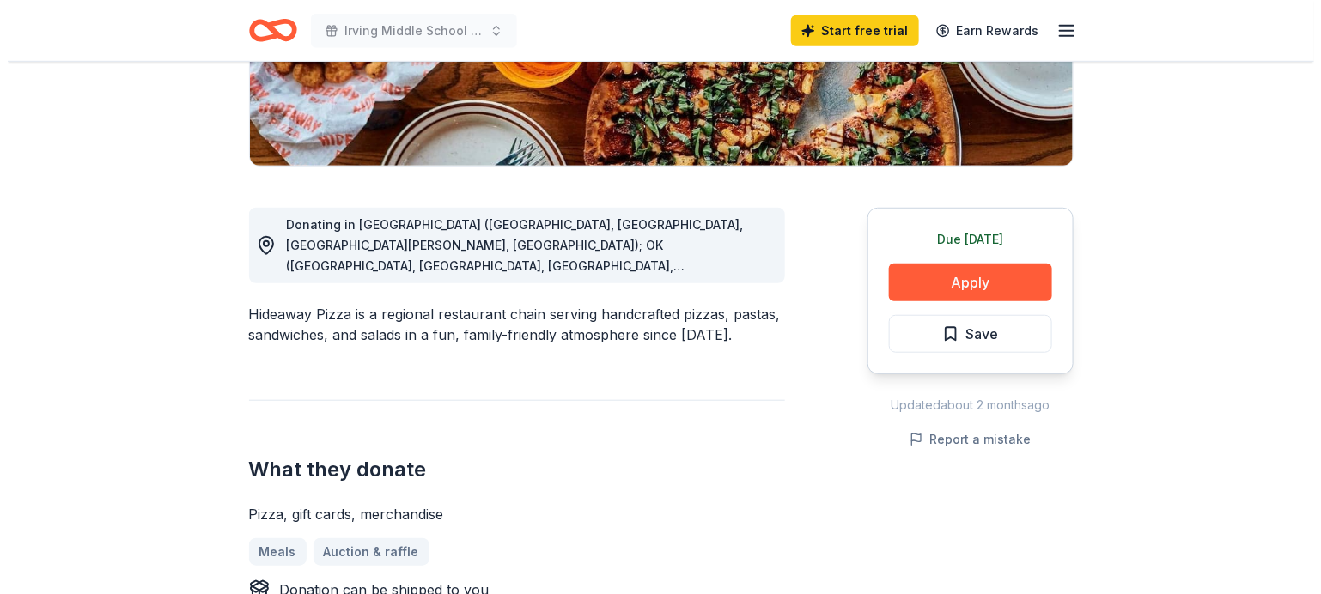
scroll to position [382, 0]
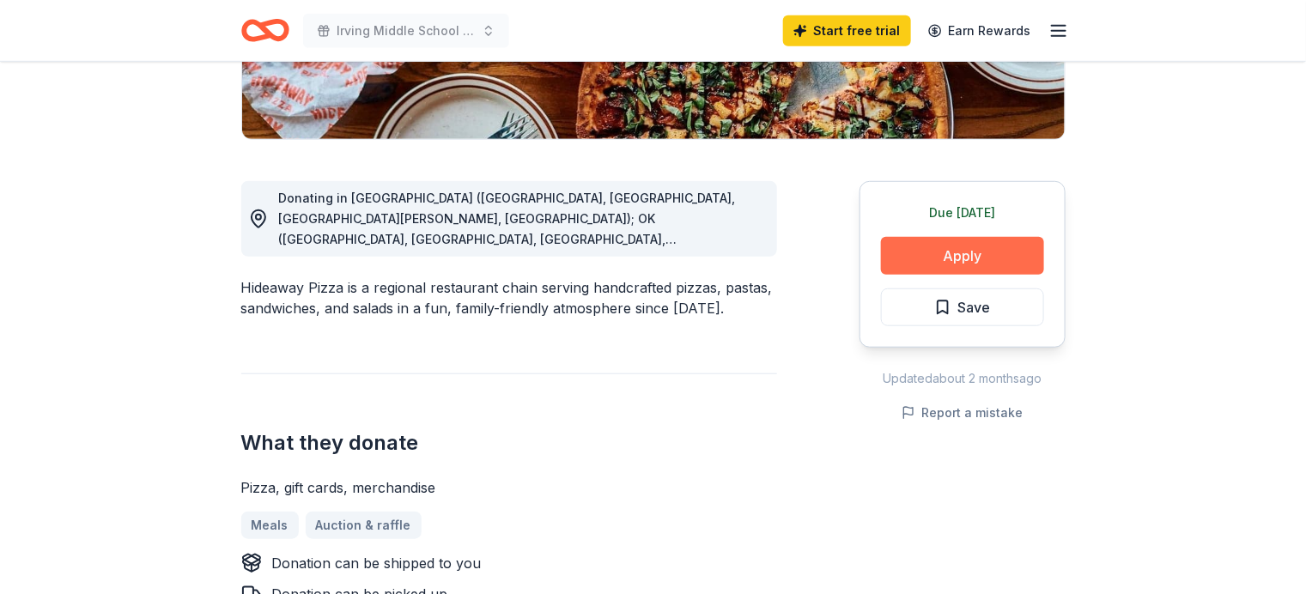
click at [945, 275] on button "Apply" at bounding box center [962, 256] width 163 height 38
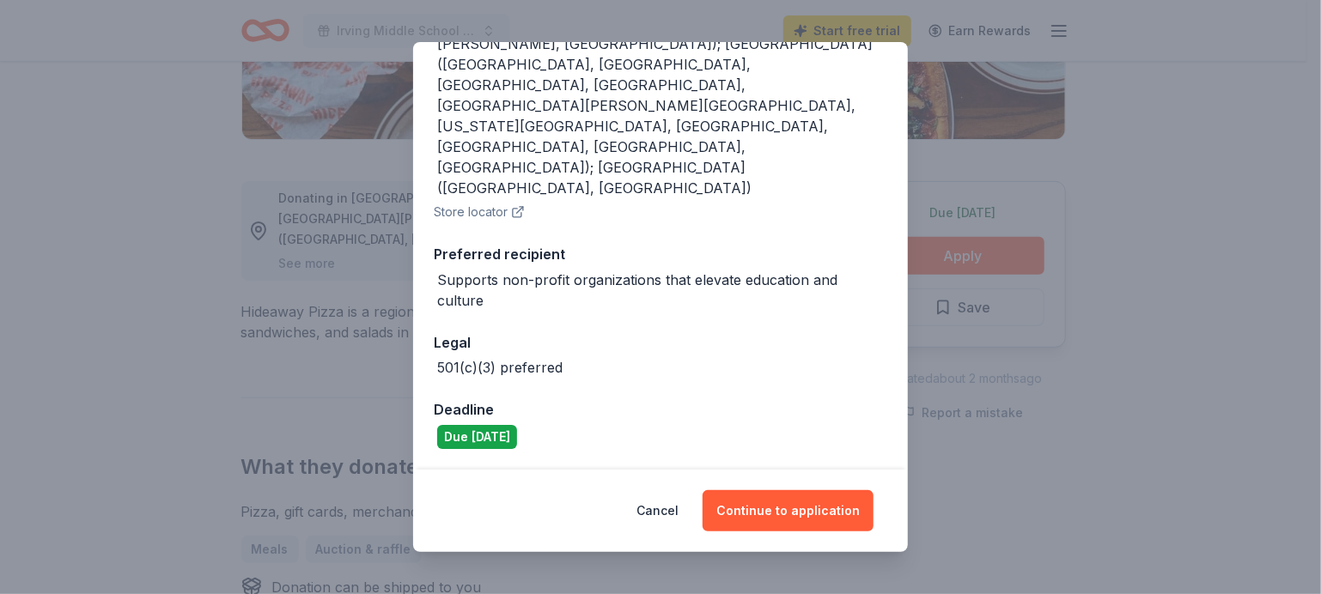
scroll to position [331, 0]
click at [863, 495] on button "Continue to application" at bounding box center [788, 510] width 171 height 41
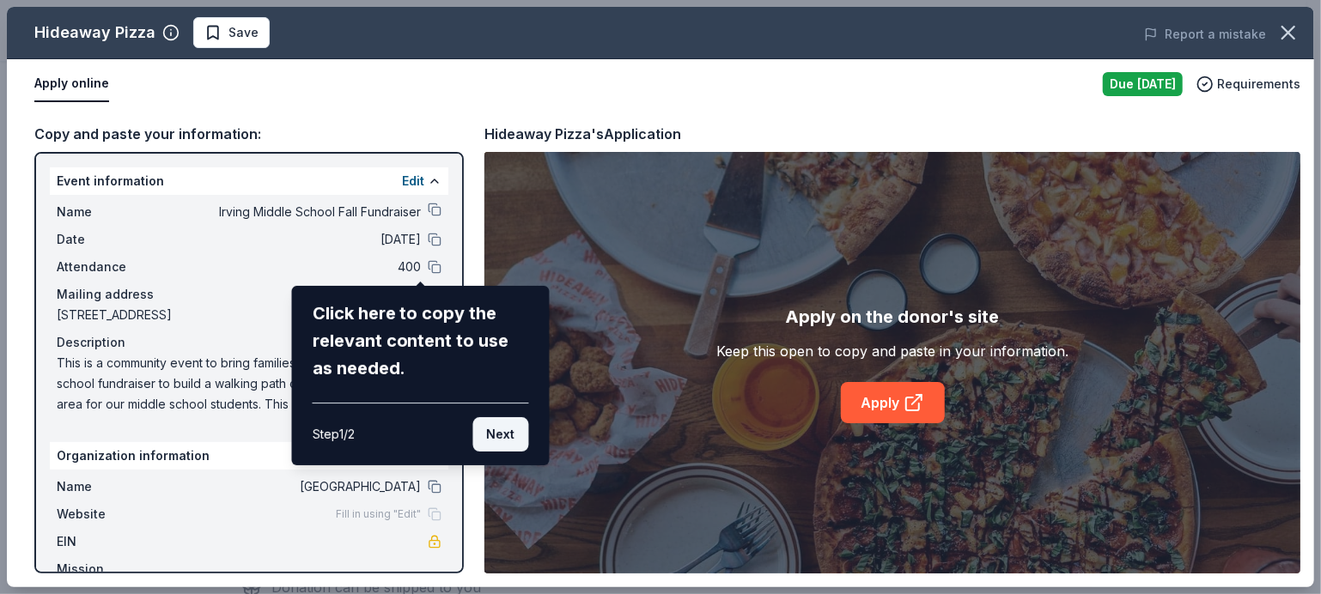
click at [497, 452] on button "Next" at bounding box center [501, 434] width 56 height 34
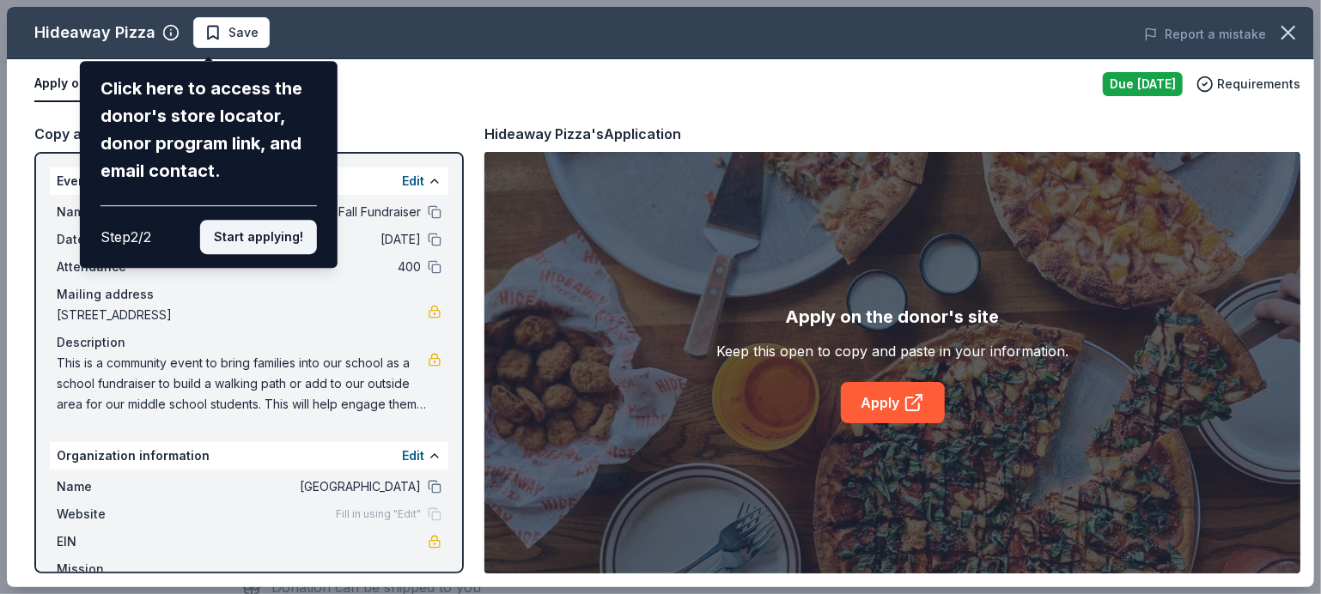
click at [286, 254] on button "Start applying!" at bounding box center [258, 237] width 117 height 34
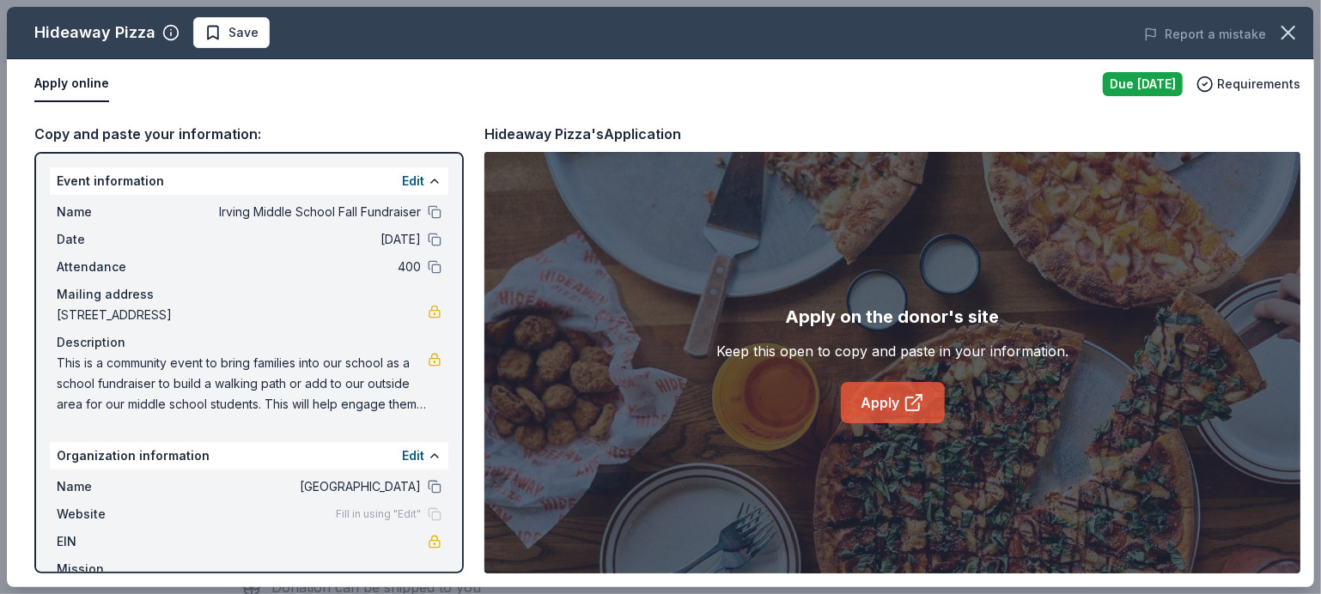
click at [894, 423] on link "Apply" at bounding box center [893, 402] width 104 height 41
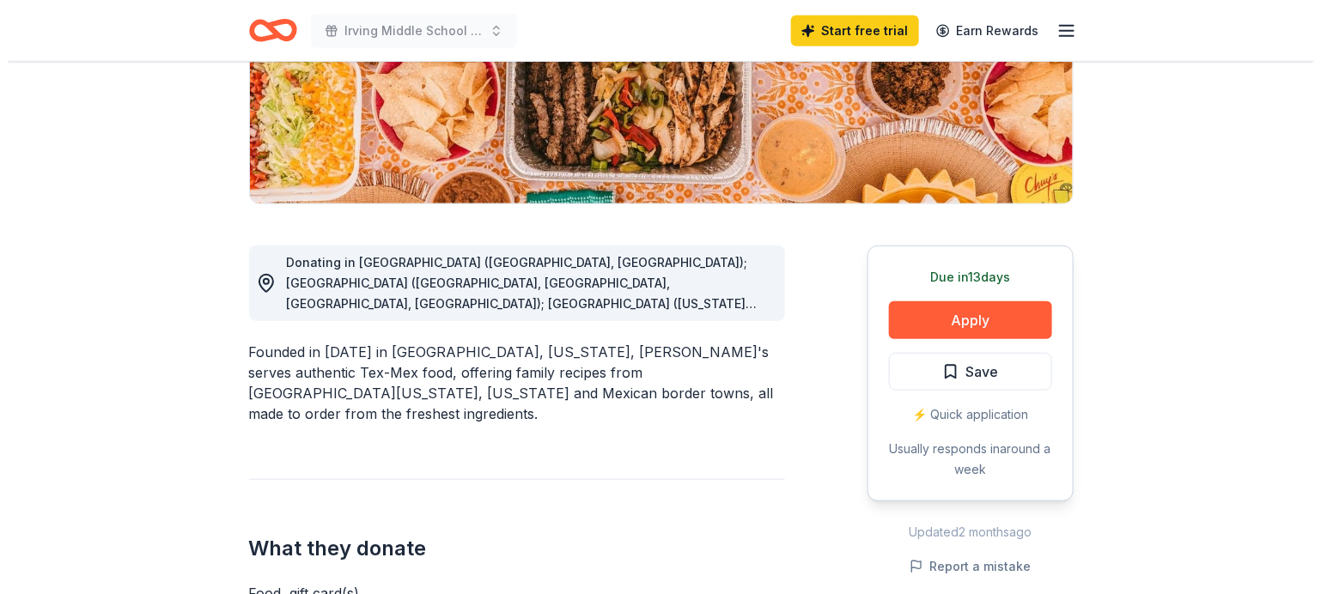
scroll to position [382, 0]
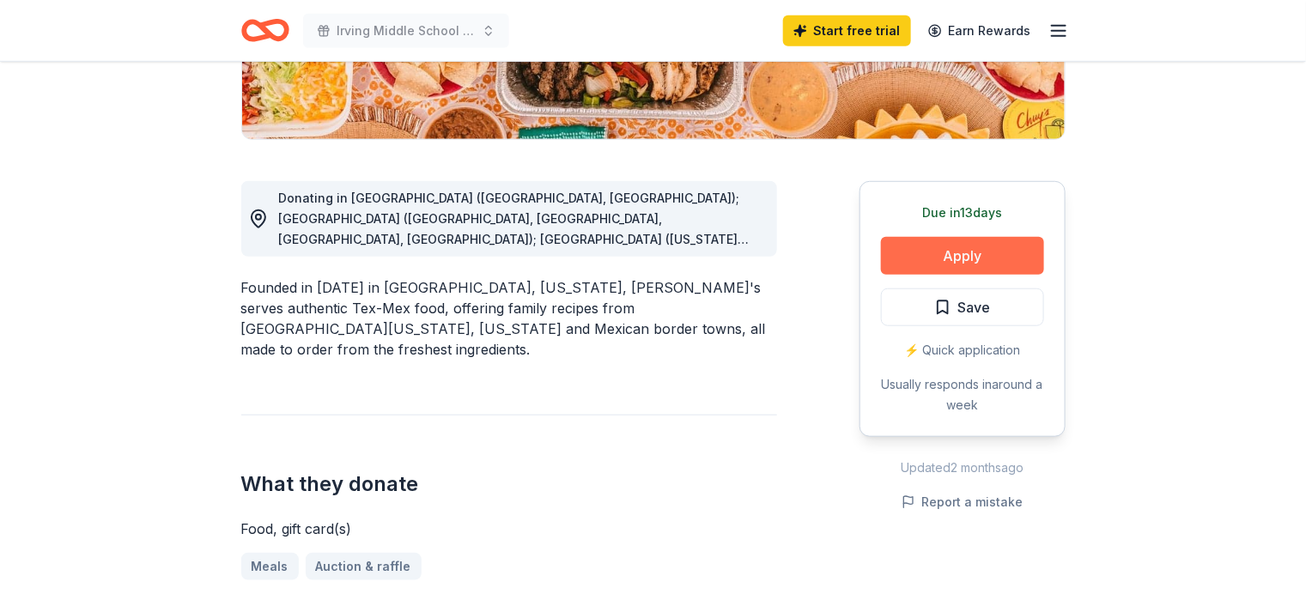
click at [928, 275] on button "Apply" at bounding box center [962, 256] width 163 height 38
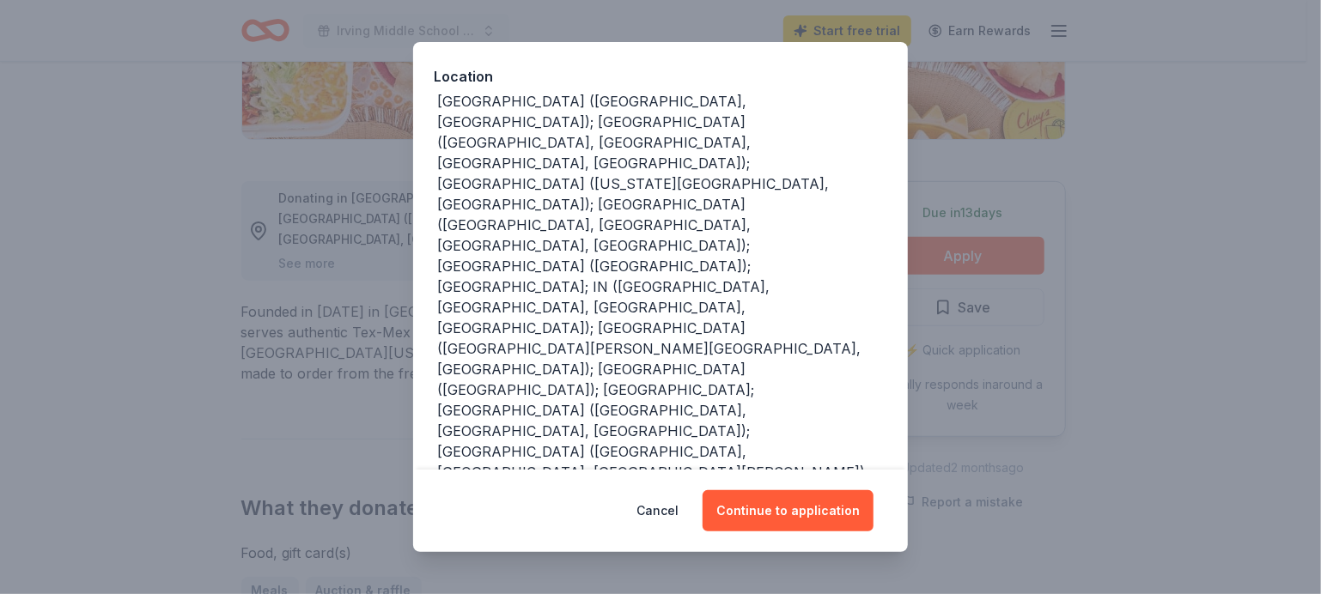
scroll to position [191, 0]
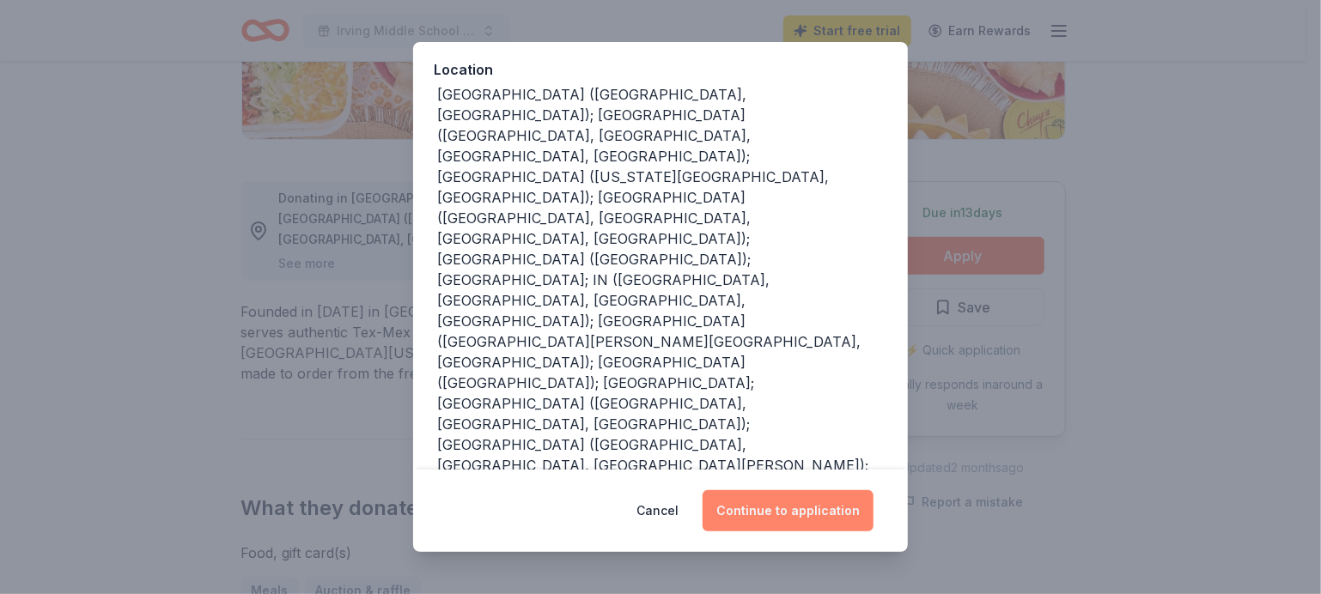
click at [850, 495] on button "Continue to application" at bounding box center [788, 510] width 171 height 41
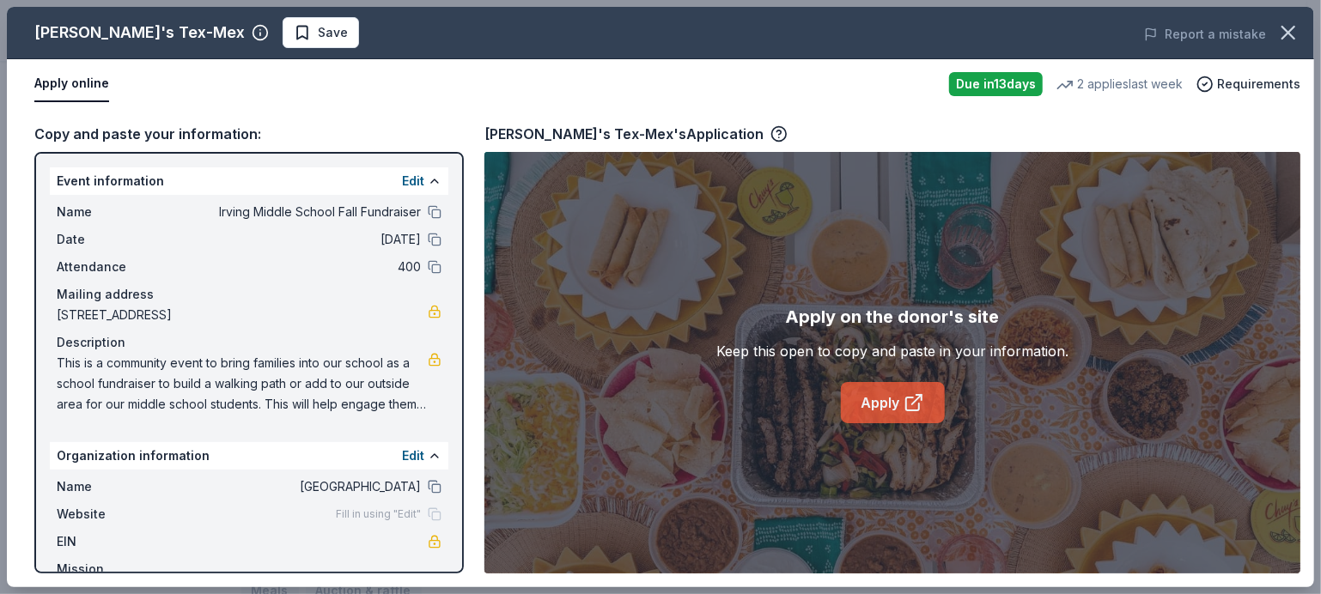
click at [924, 413] on icon at bounding box center [914, 403] width 21 height 21
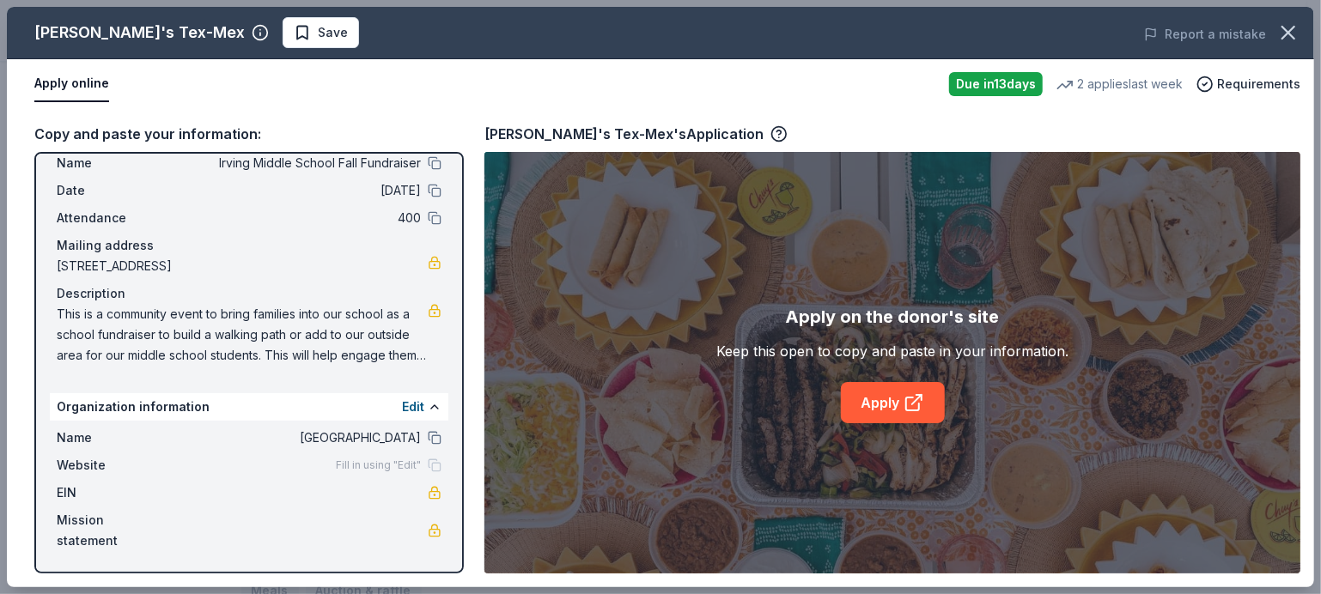
scroll to position [207, 0]
click at [911, 413] on icon at bounding box center [914, 403] width 21 height 21
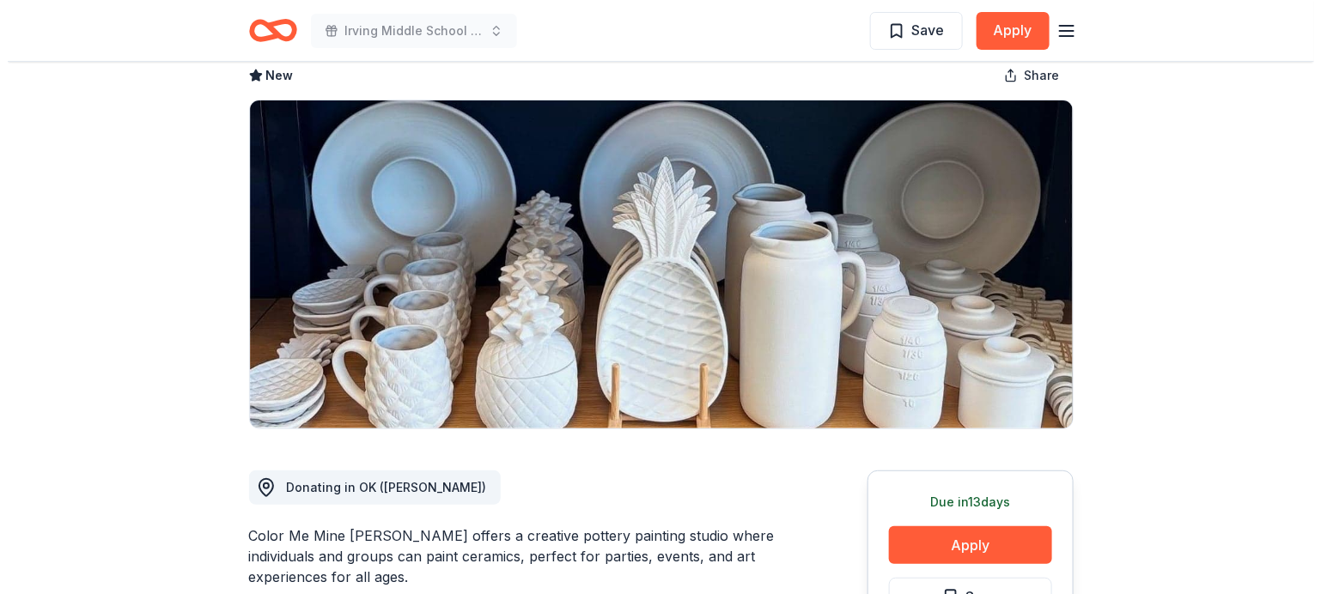
scroll to position [286, 0]
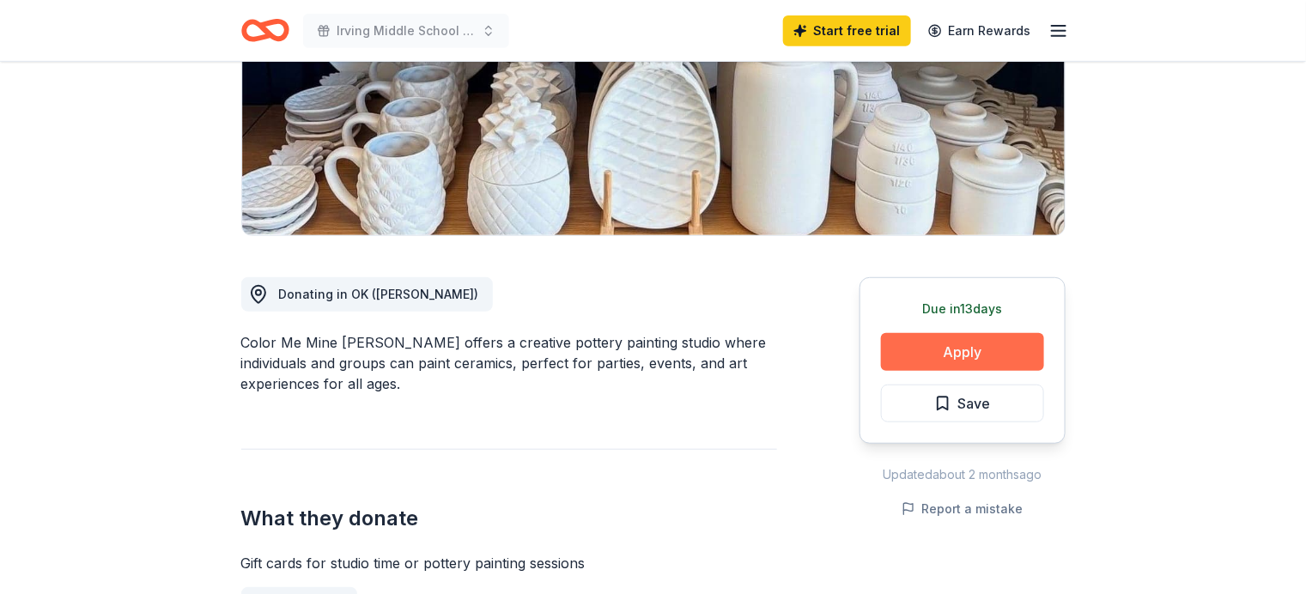
click at [930, 371] on button "Apply" at bounding box center [962, 352] width 163 height 38
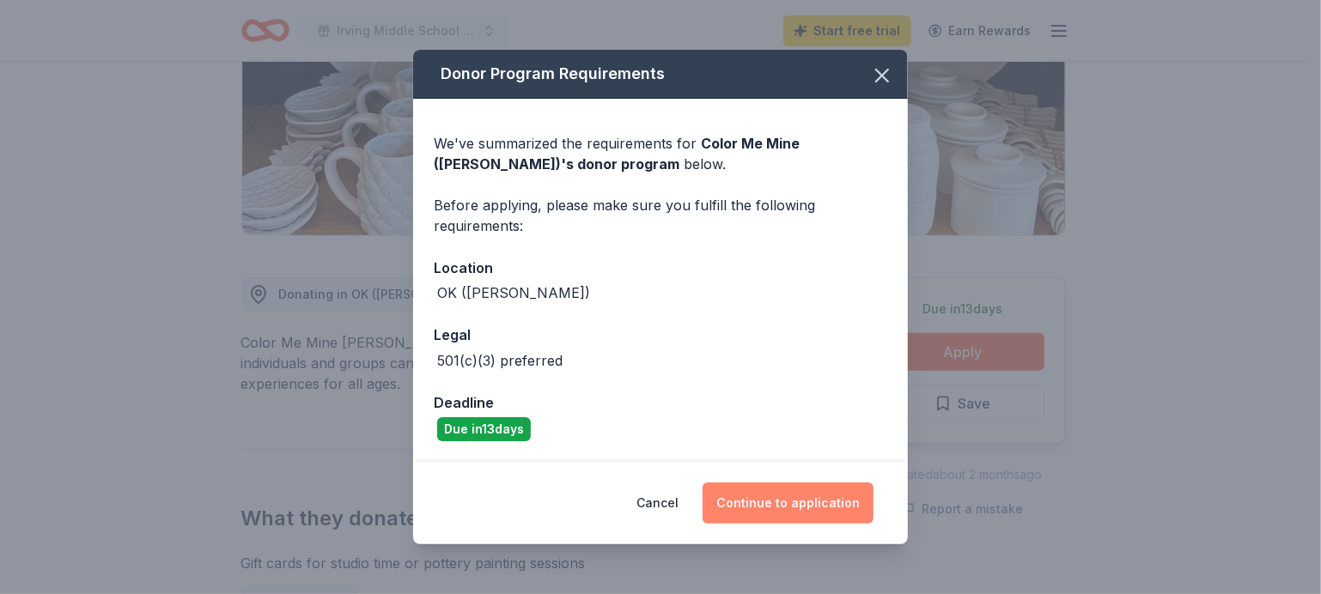
click at [803, 502] on button "Continue to application" at bounding box center [788, 503] width 171 height 41
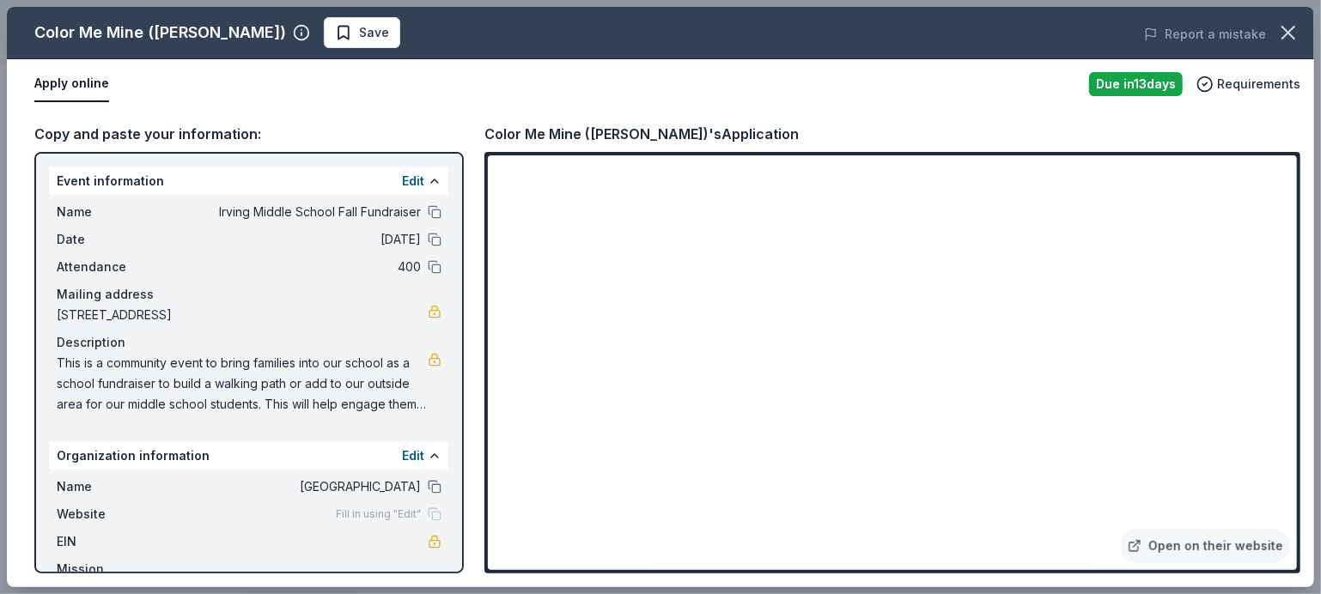
click at [93, 96] on button "Apply online" at bounding box center [71, 84] width 75 height 36
